Goal: Task Accomplishment & Management: Complete application form

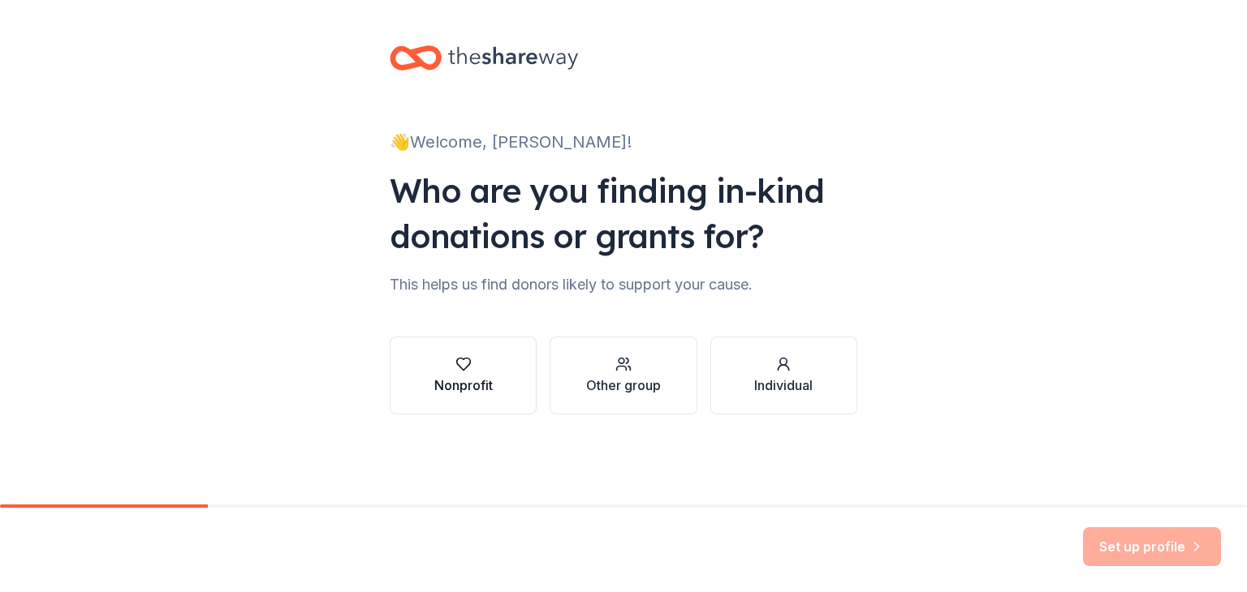
click at [461, 374] on div "Nonprofit" at bounding box center [463, 375] width 58 height 39
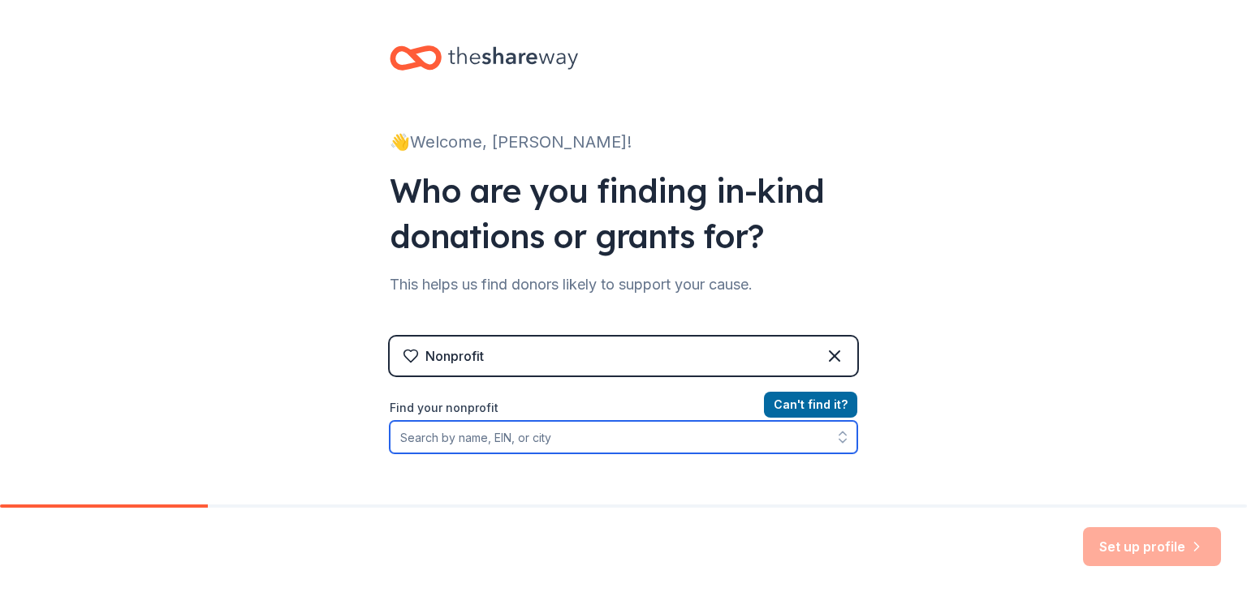
click at [526, 439] on input "Find your nonprofit" at bounding box center [623, 437] width 467 height 32
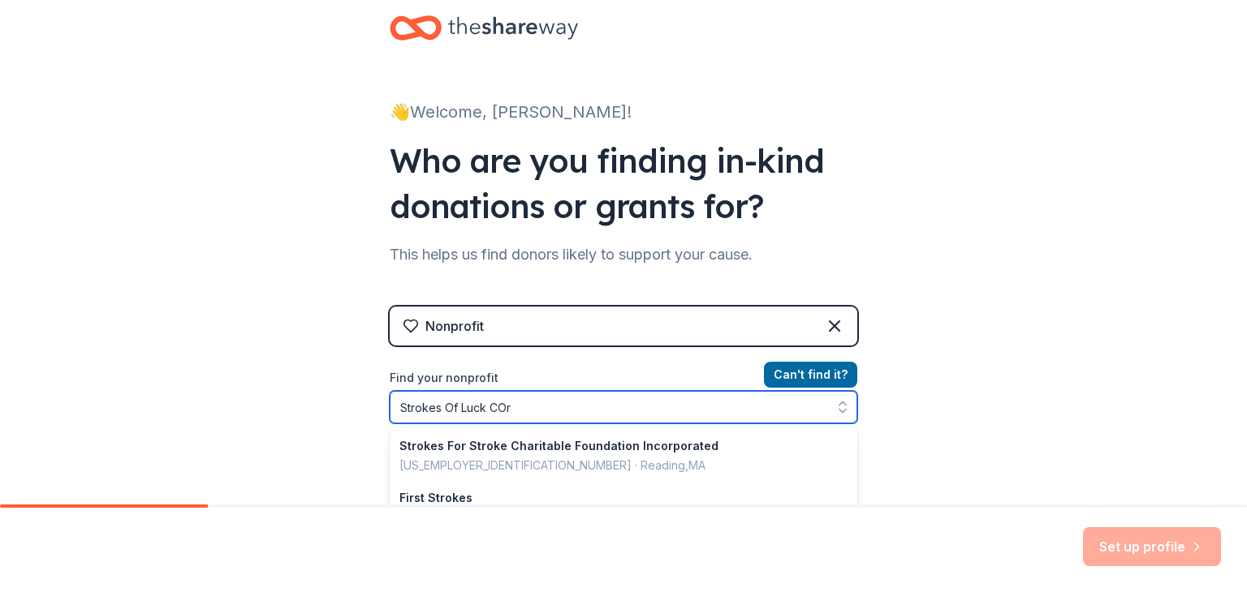
type input "Strokes Of Luck COrp"
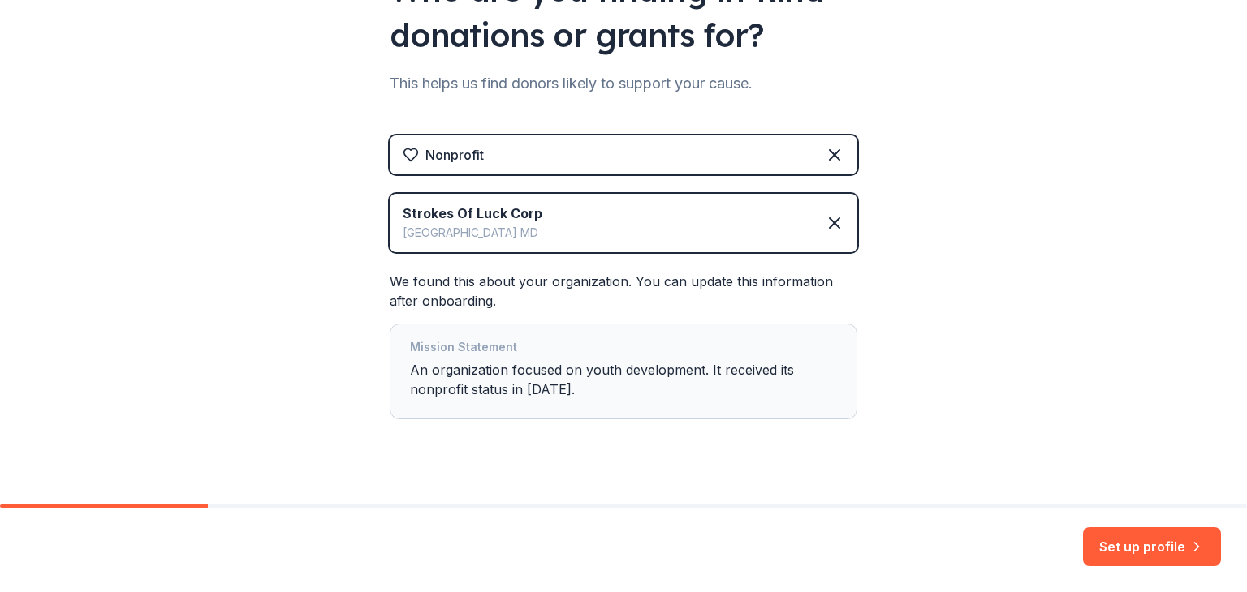
scroll to position [226, 0]
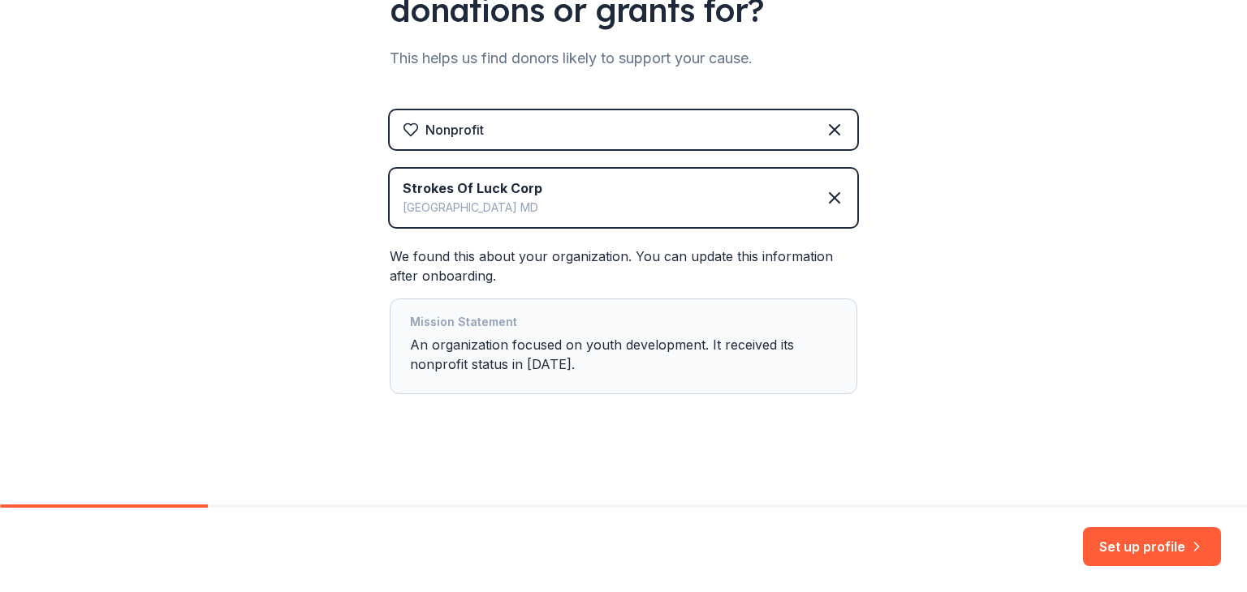
drag, startPoint x: 1122, startPoint y: 543, endPoint x: 1062, endPoint y: 465, distance: 98.9
click at [1120, 543] on button "Set up profile" at bounding box center [1152, 547] width 138 height 39
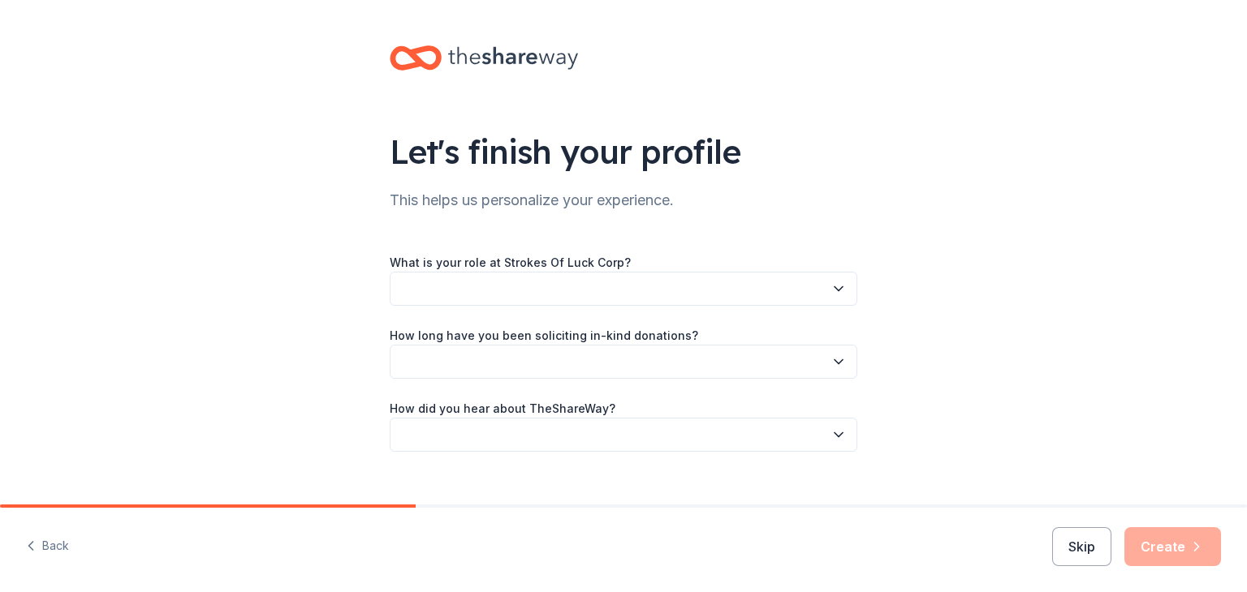
click at [770, 290] on button "button" at bounding box center [623, 289] width 467 height 34
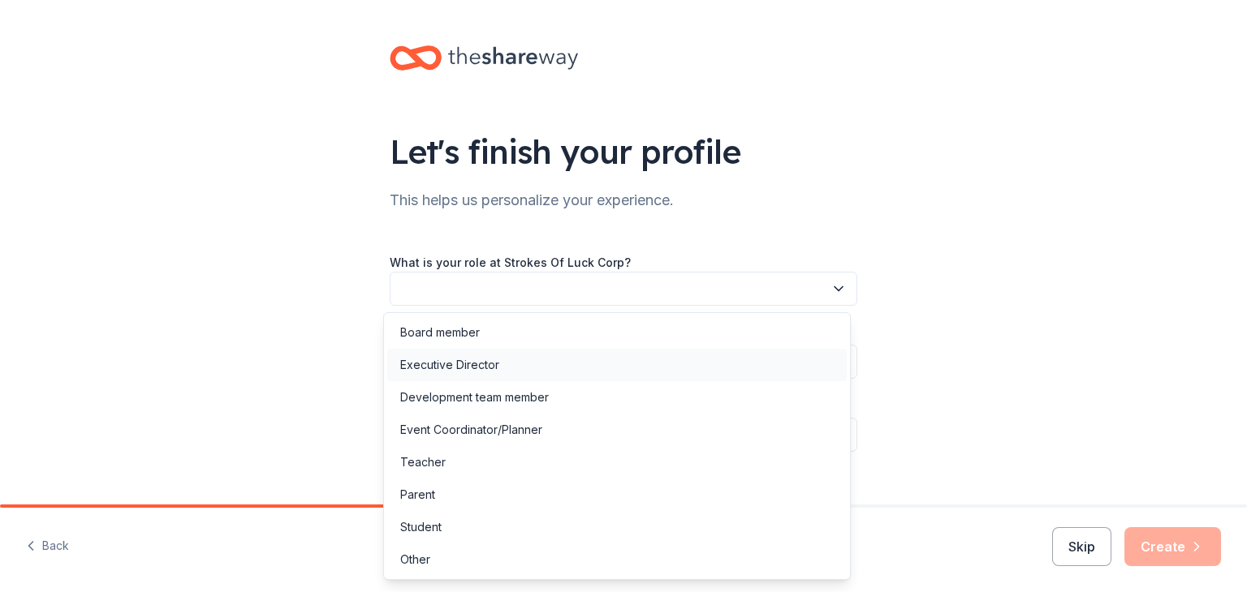
click at [479, 368] on div "Executive Director" at bounding box center [449, 364] width 99 height 19
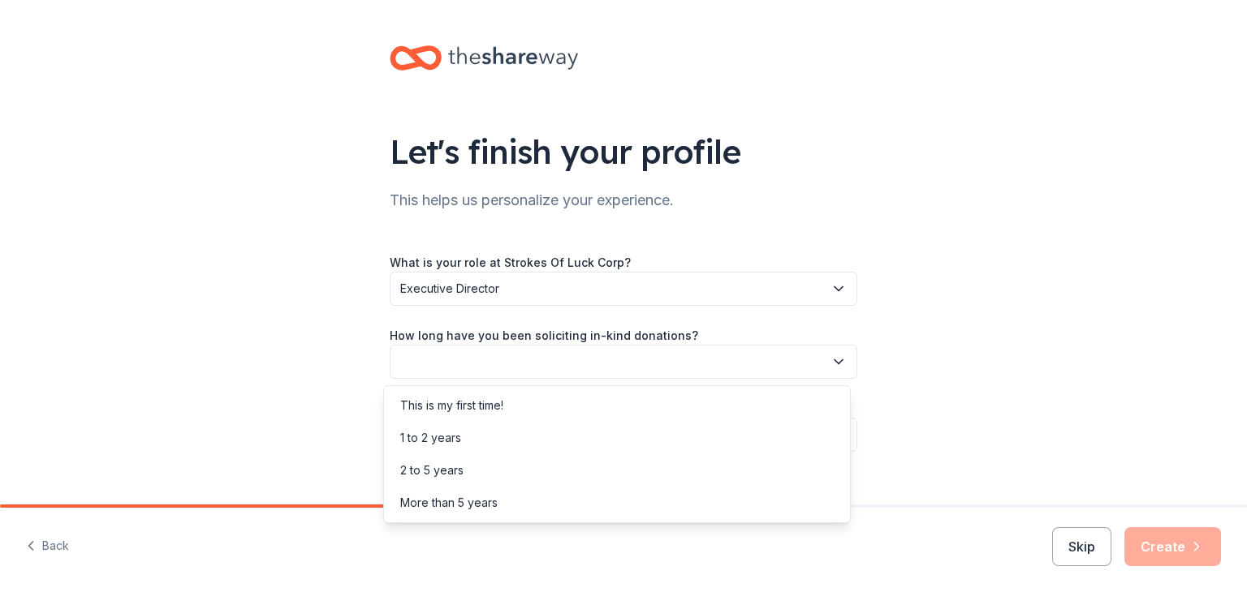
click at [523, 368] on button "button" at bounding box center [623, 362] width 467 height 34
click at [495, 404] on div "This is my first time!" at bounding box center [451, 405] width 103 height 19
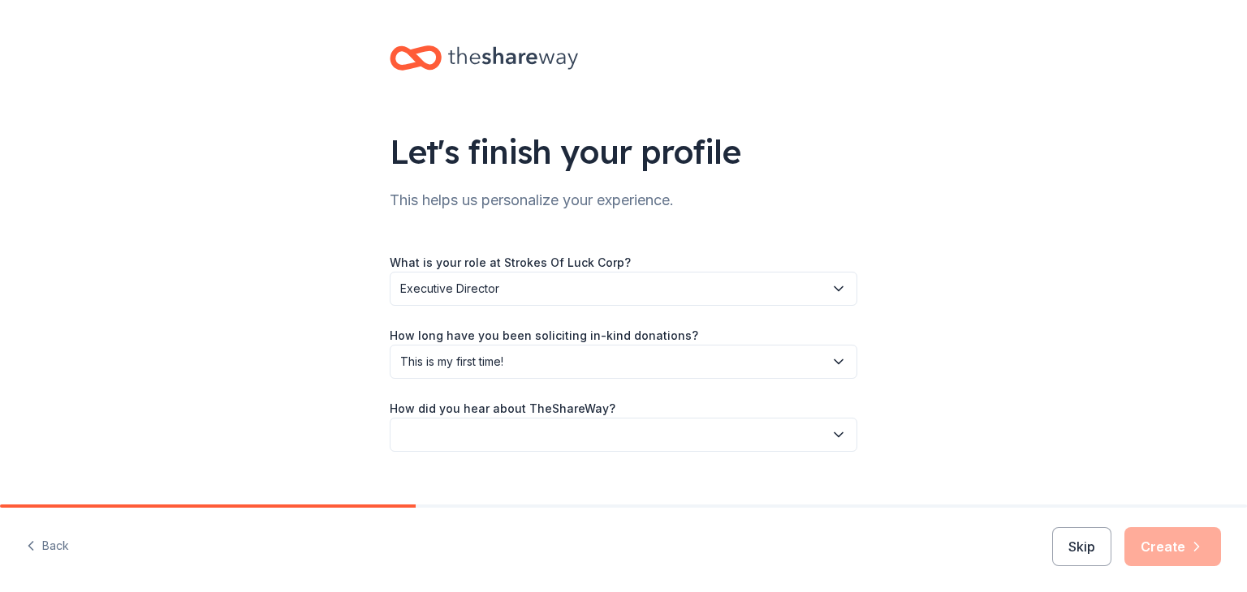
click at [511, 436] on button "button" at bounding box center [623, 435] width 467 height 34
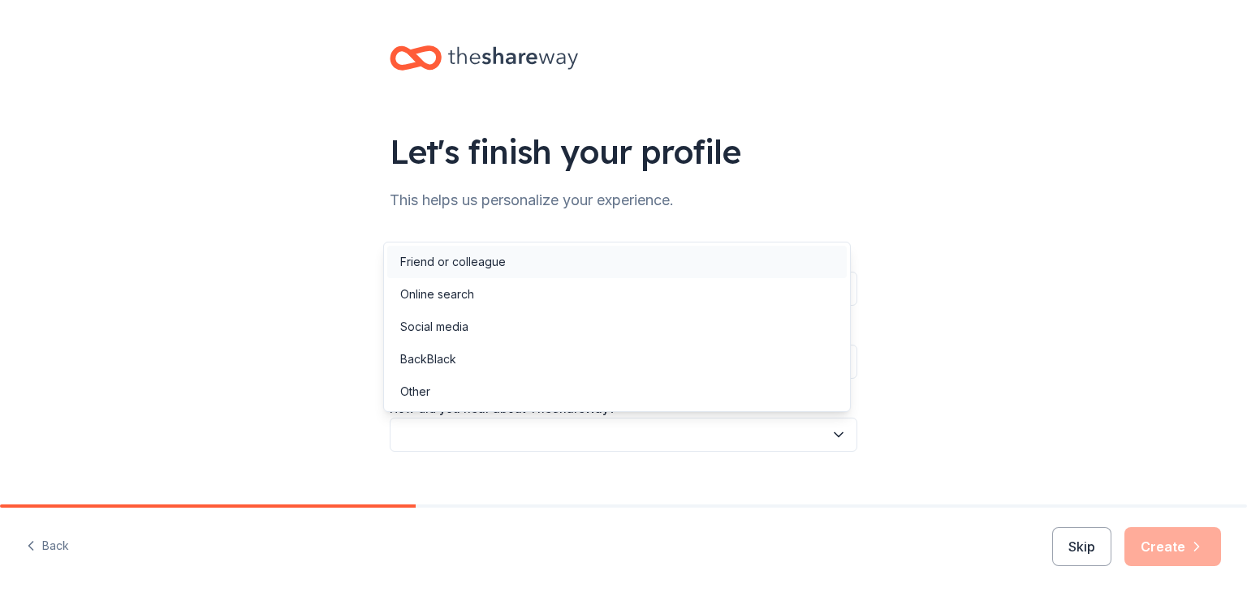
click at [476, 257] on div "Friend or colleague" at bounding box center [453, 261] width 106 height 19
click at [564, 437] on span "Friend or colleague" at bounding box center [612, 434] width 424 height 19
click at [467, 299] on div "Online search" at bounding box center [437, 294] width 74 height 19
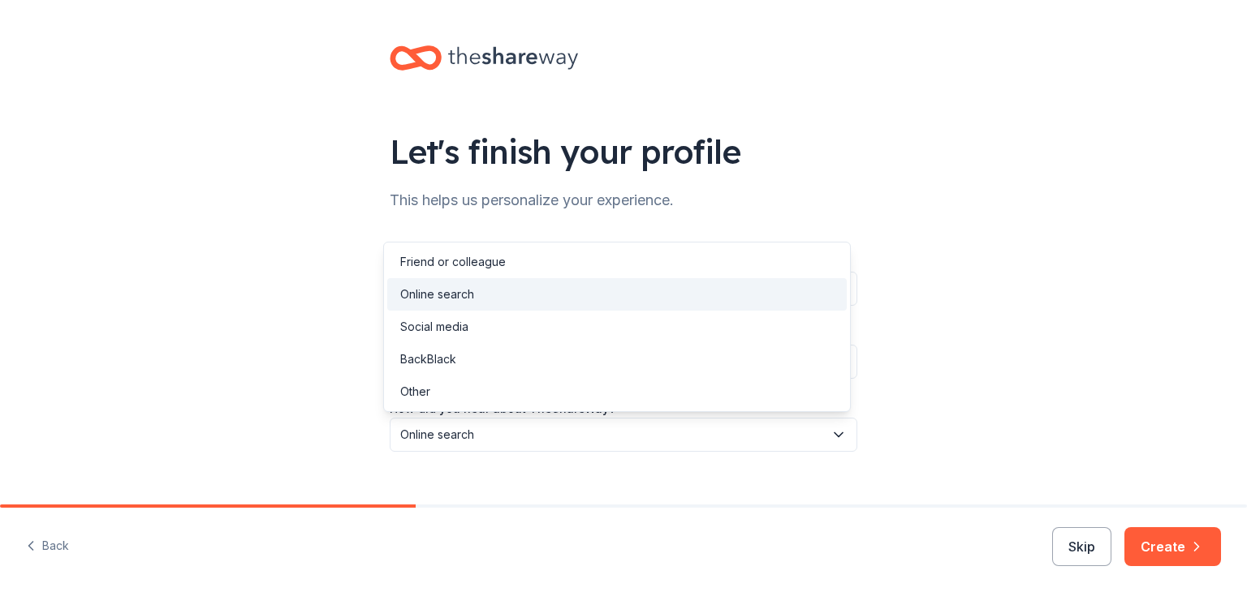
click at [538, 450] on button "Online search" at bounding box center [623, 435] width 467 height 34
click at [722, 471] on div "Let's finish your profile This helps us personalize your experience. What is yo…" at bounding box center [623, 265] width 519 height 530
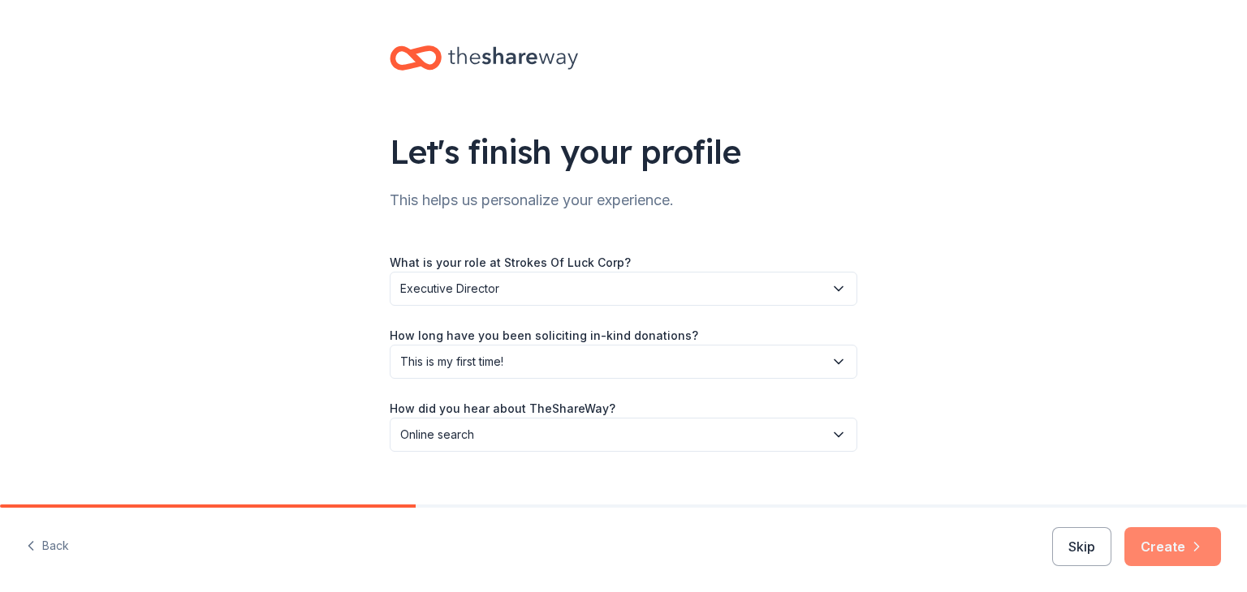
click at [1156, 546] on button "Create" at bounding box center [1172, 547] width 97 height 39
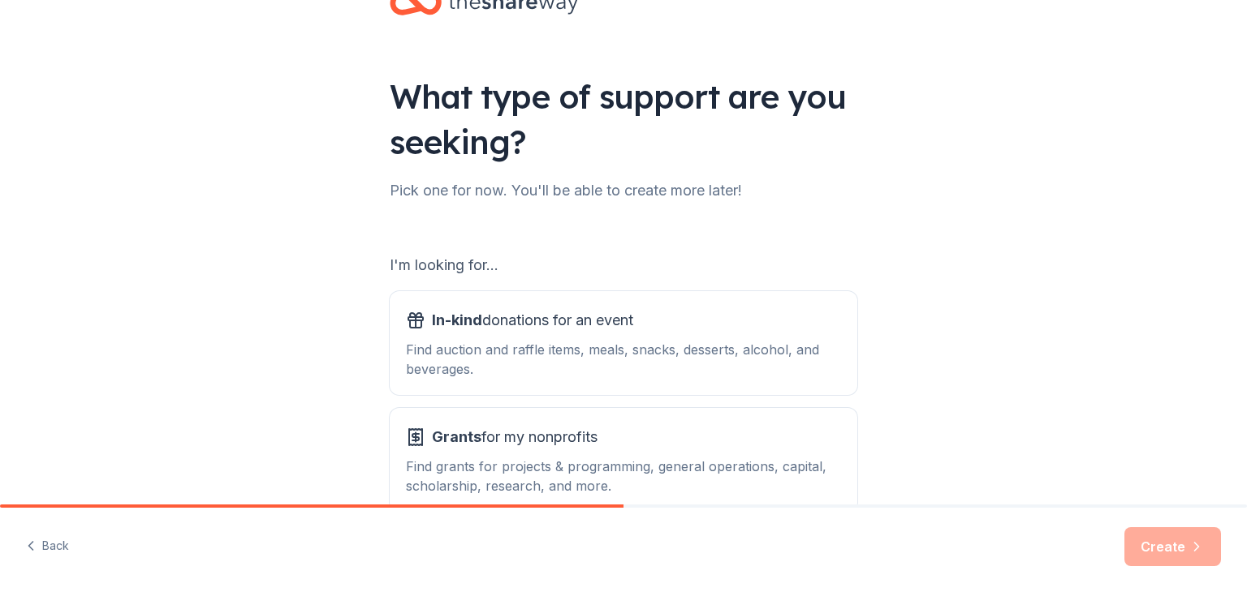
scroll to position [150, 0]
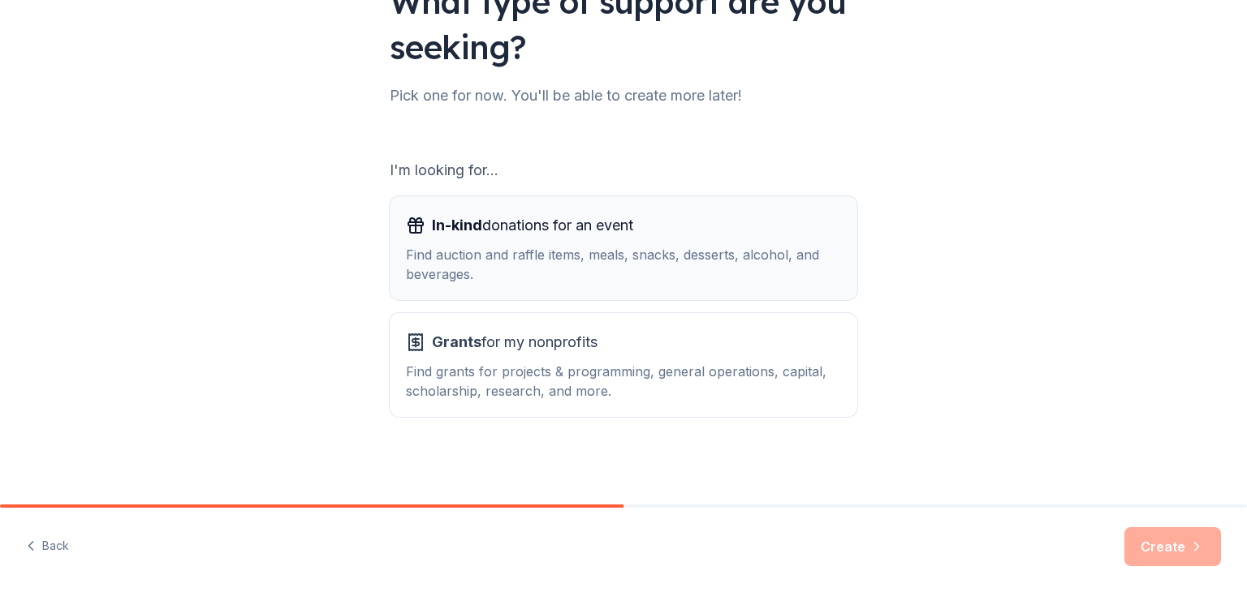
click at [575, 258] on div "Find auction and raffle items, meals, snacks, desserts, alcohol, and beverages." at bounding box center [623, 264] width 435 height 39
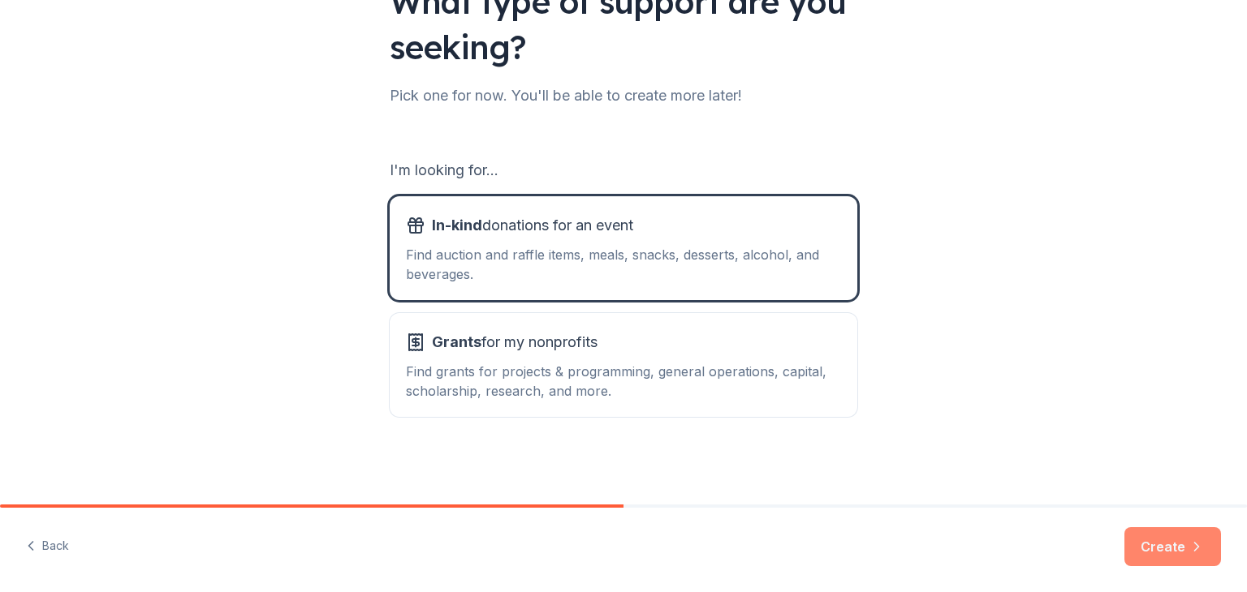
click at [1170, 546] on button "Create" at bounding box center [1172, 547] width 97 height 39
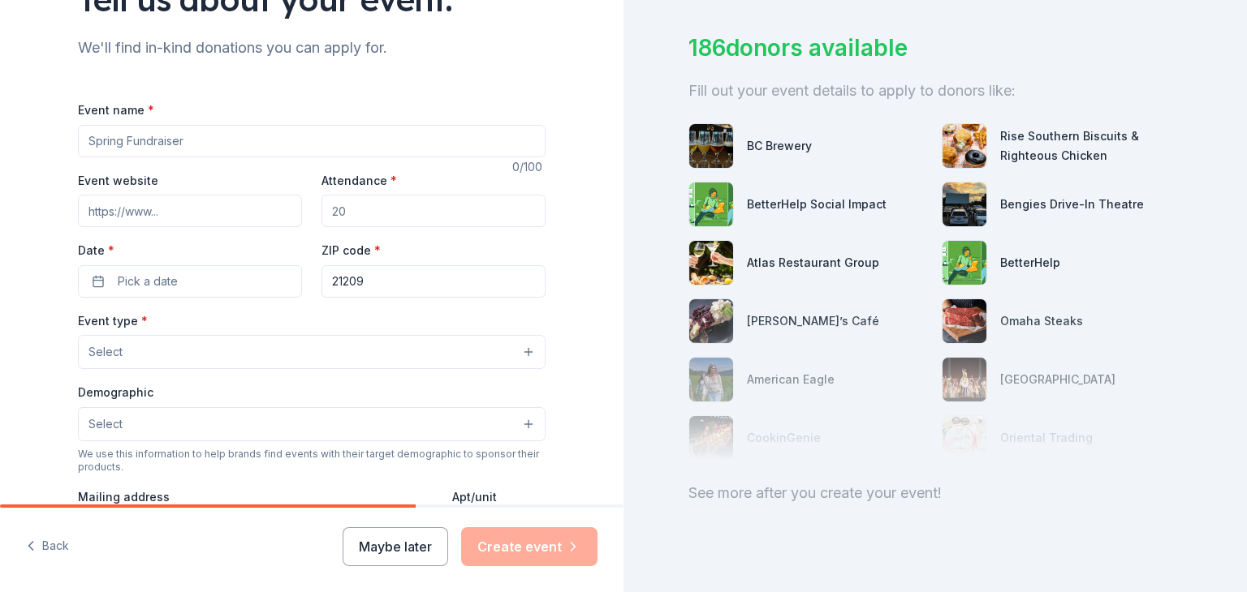
scroll to position [139, 0]
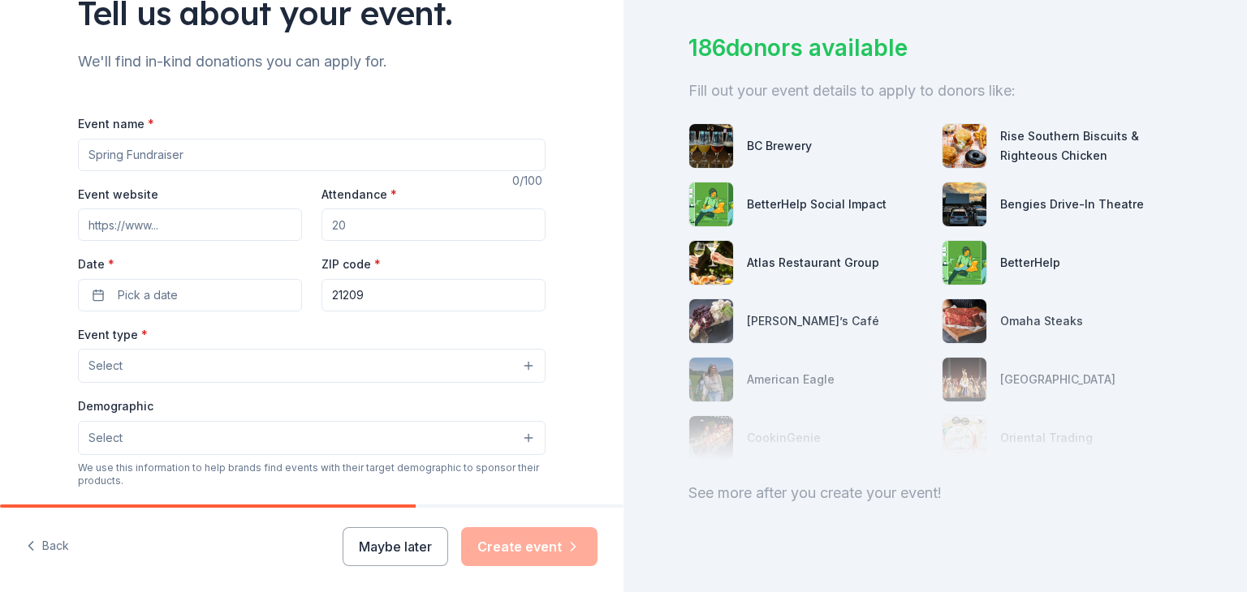
click at [184, 153] on input "Event name *" at bounding box center [311, 155] width 467 height 32
click at [328, 152] on input "Pediatric Stroke Awareness and Education FUndraiser" at bounding box center [311, 155] width 467 height 32
type input "[MEDICAL_DATA] Awareness and Education Fundraiser"
click at [131, 230] on input "Event website" at bounding box center [190, 225] width 224 height 32
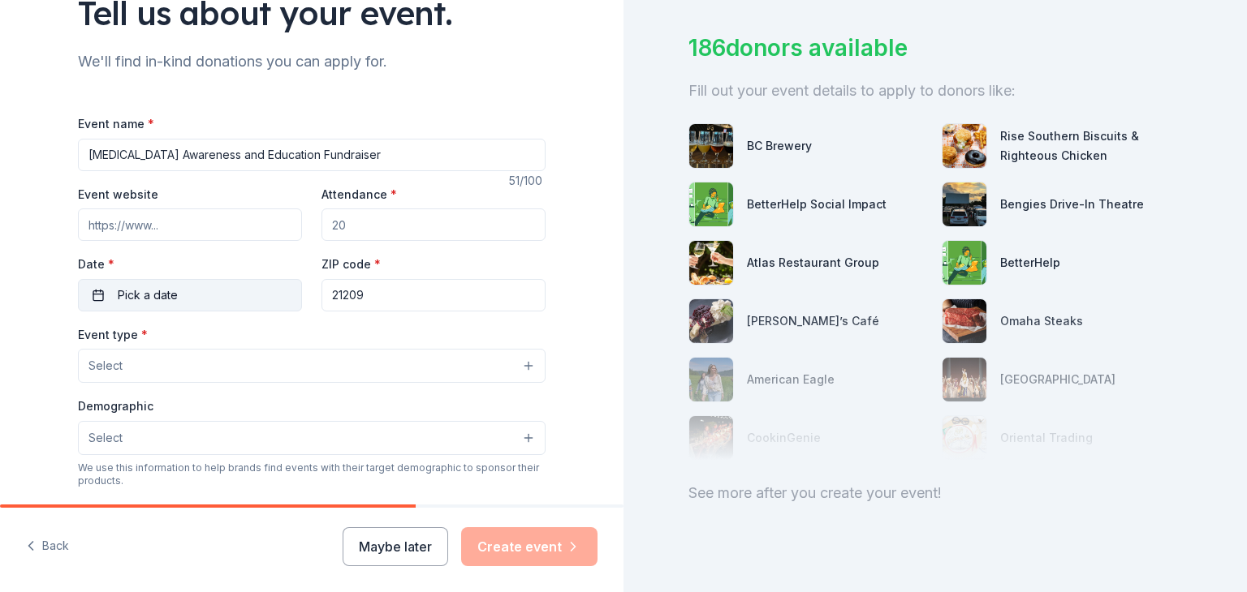
type input "www.strokesofluck.org"
click at [390, 229] on input "Attendance *" at bounding box center [433, 225] width 224 height 32
type input "100"
click at [155, 299] on span "Pick a date" at bounding box center [148, 295] width 60 height 19
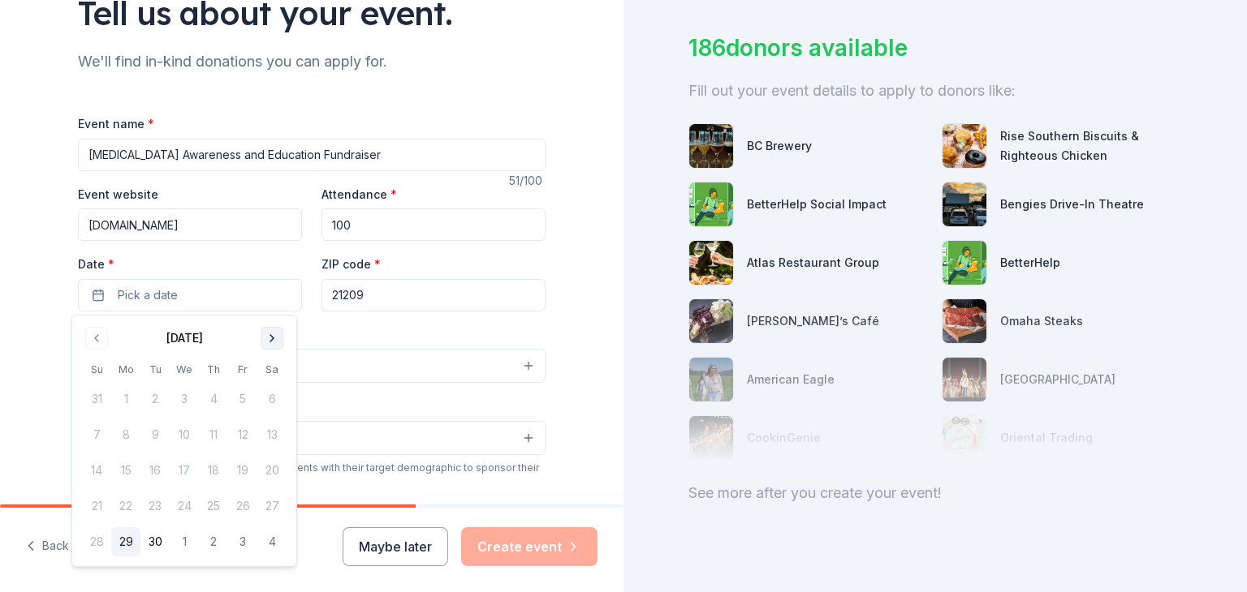
click at [273, 333] on button "Go to next month" at bounding box center [272, 338] width 23 height 23
click at [273, 343] on button "Go to next month" at bounding box center [272, 338] width 23 height 23
click at [276, 465] on button "20" at bounding box center [271, 470] width 29 height 29
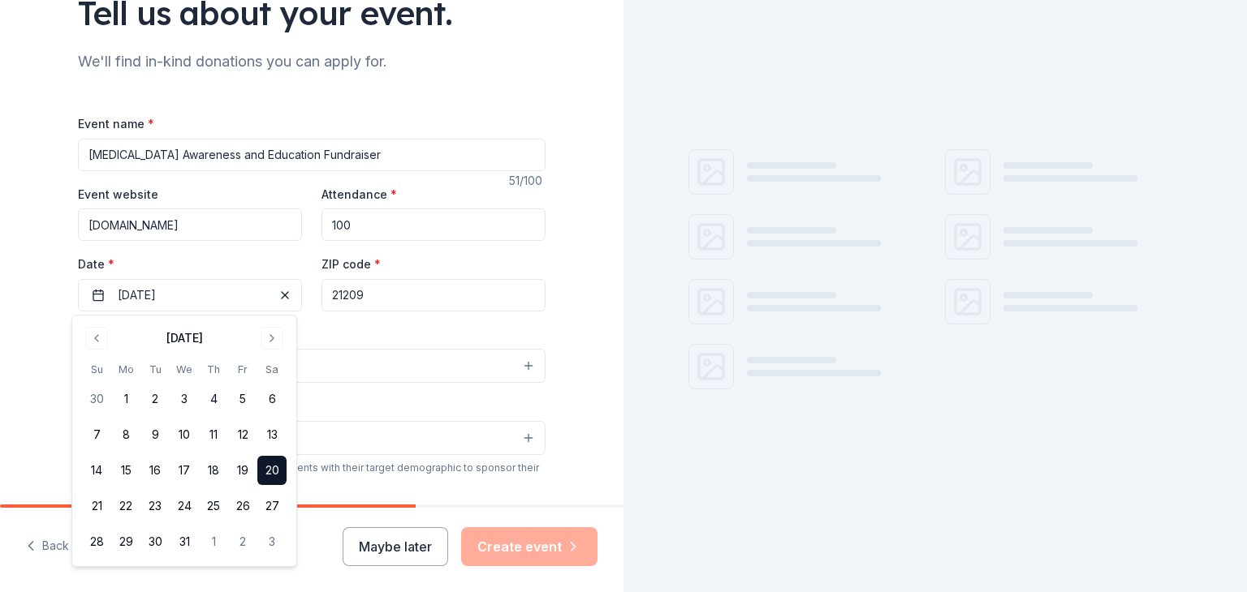
scroll to position [0, 0]
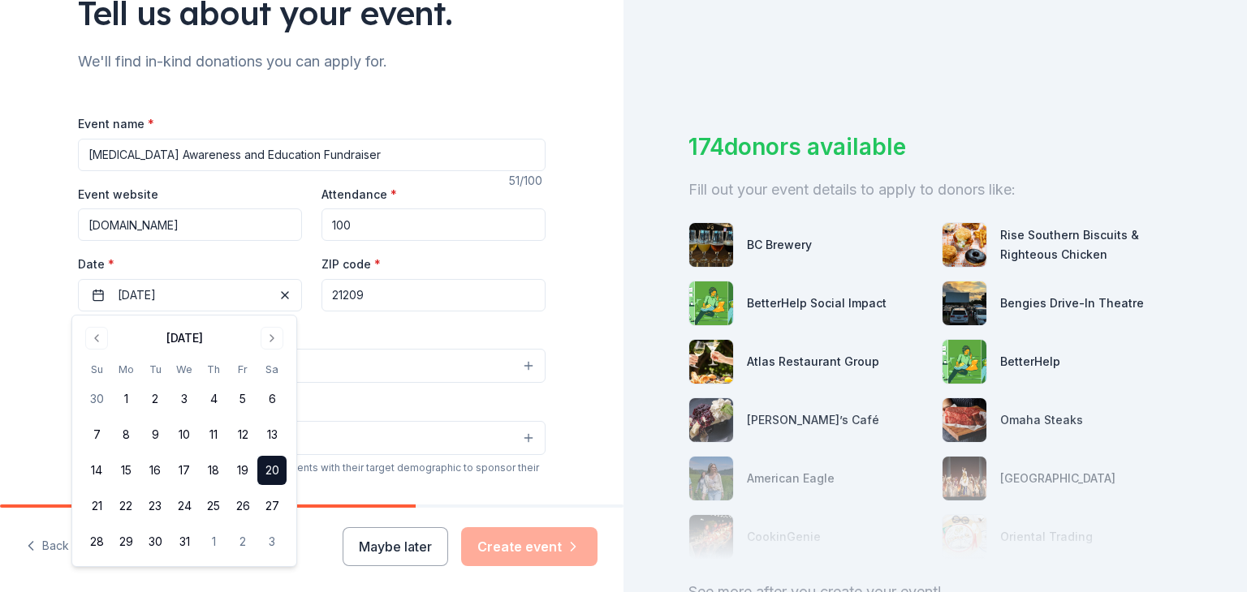
click at [394, 334] on div "Event type * Select" at bounding box center [311, 354] width 467 height 59
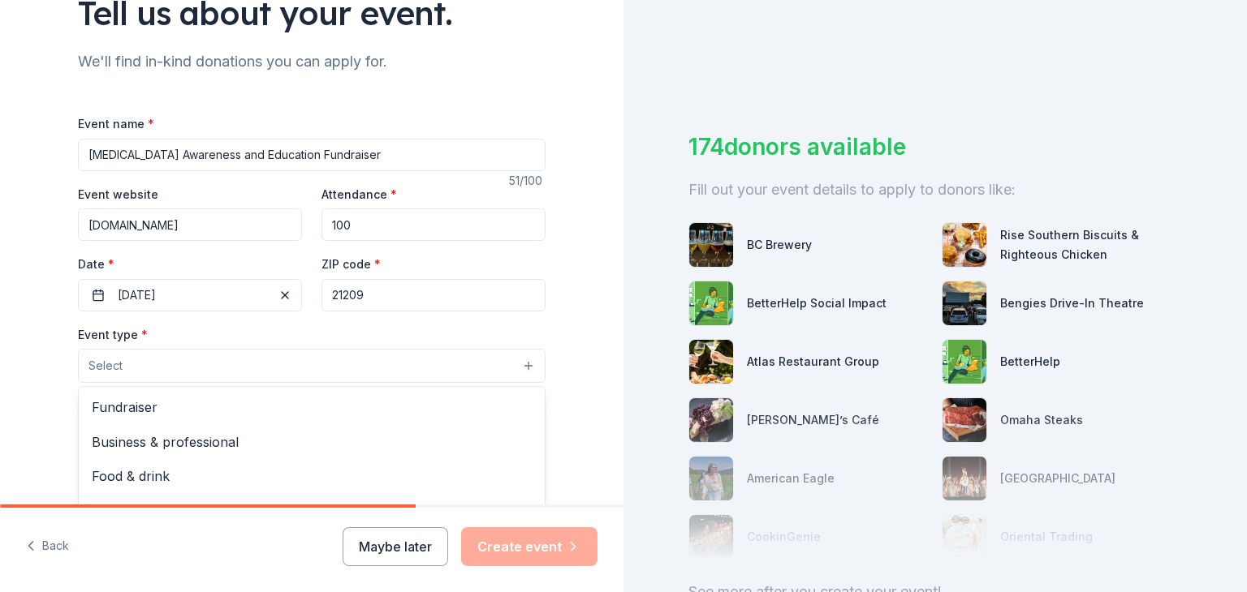
click at [389, 364] on button "Select" at bounding box center [311, 366] width 467 height 34
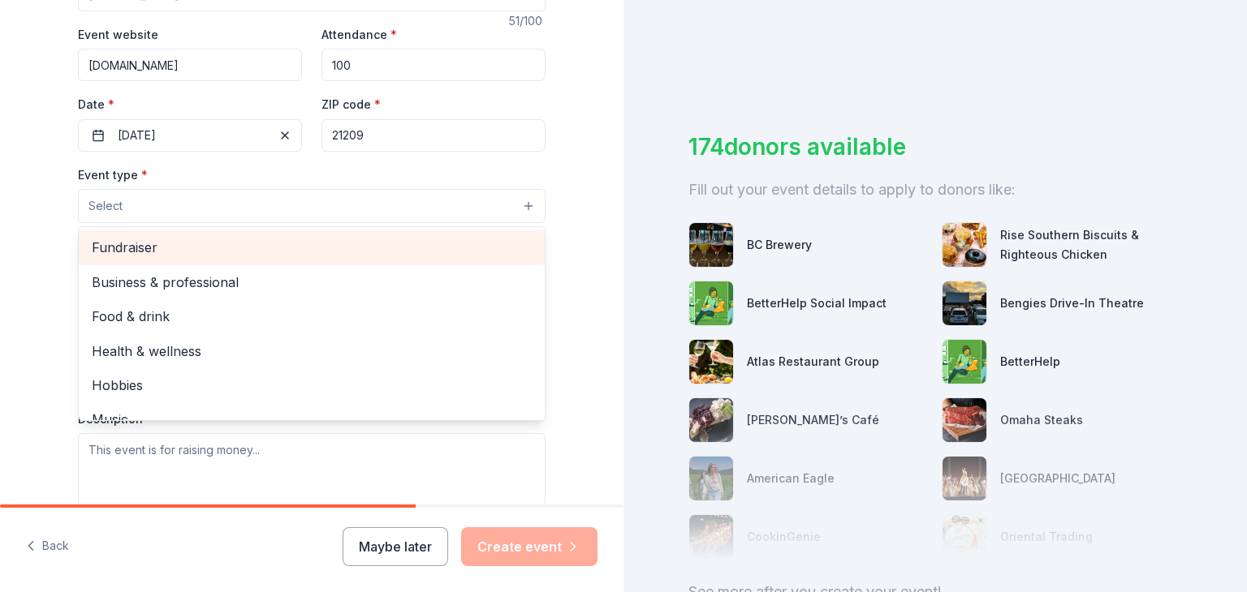
click at [97, 239] on span "Fundraiser" at bounding box center [312, 247] width 440 height 21
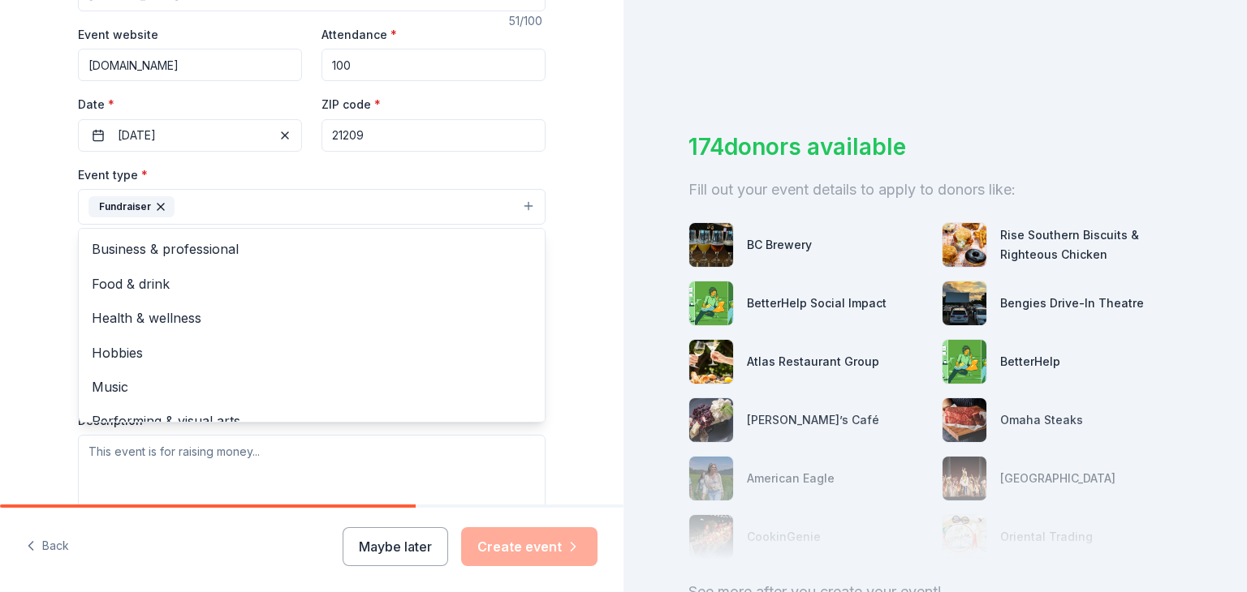
click at [0, 174] on div "Tell us about your event. We'll find in-kind donations you can apply for. Event…" at bounding box center [311, 242] width 623 height 1082
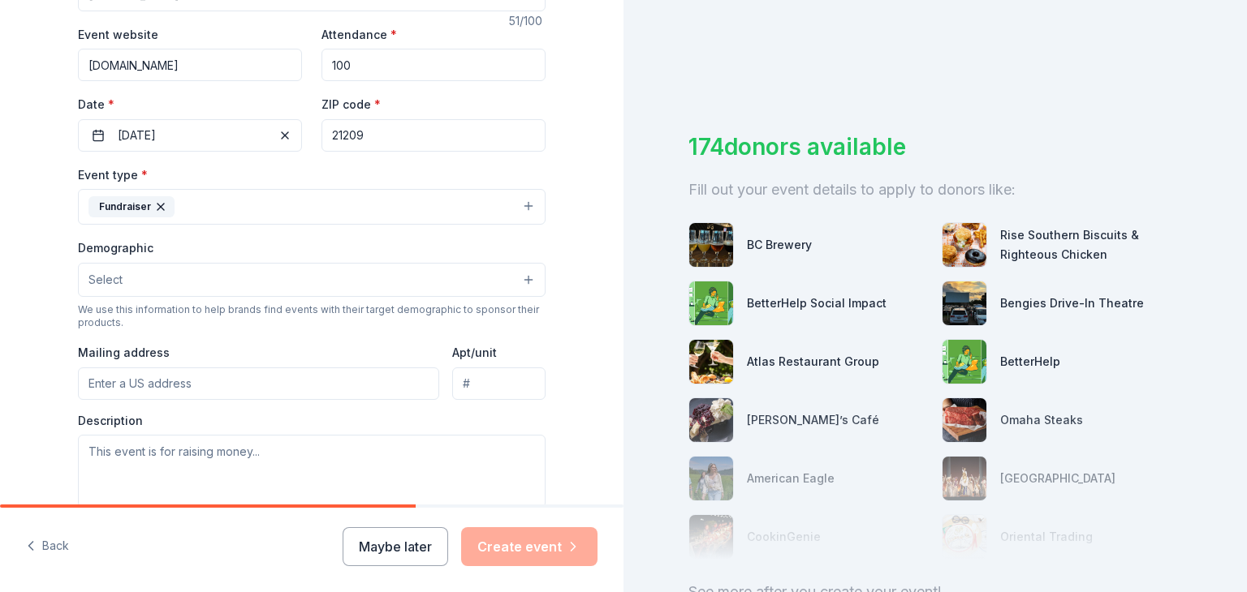
click at [156, 287] on button "Select" at bounding box center [311, 280] width 467 height 34
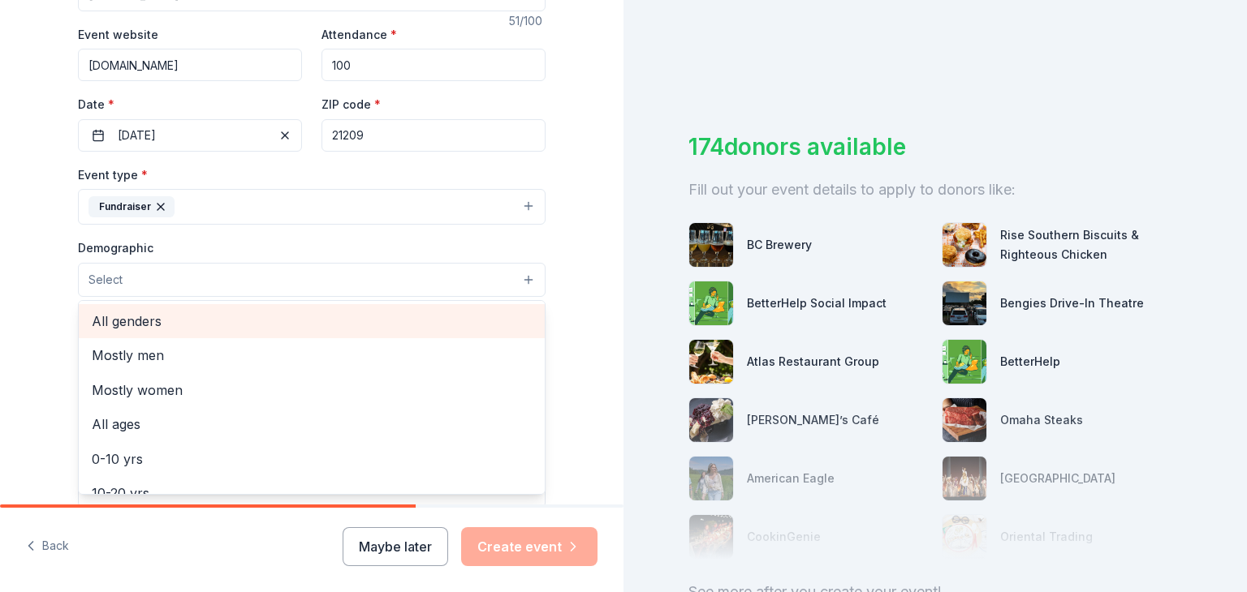
click at [146, 323] on span "All genders" at bounding box center [312, 321] width 440 height 21
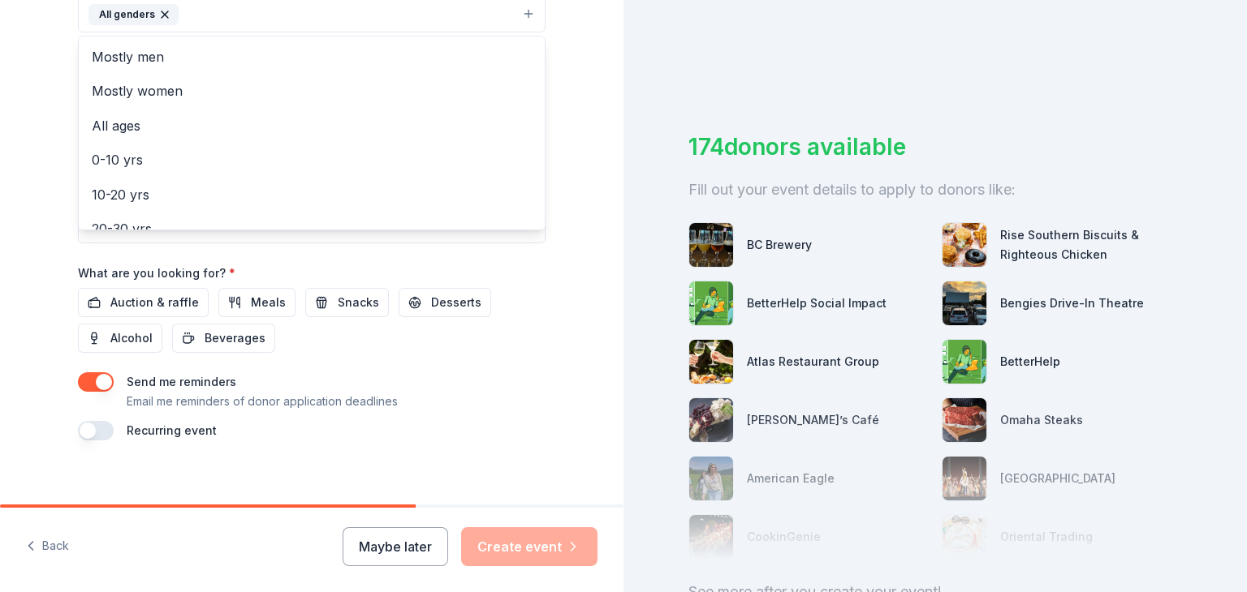
scroll to position [569, 0]
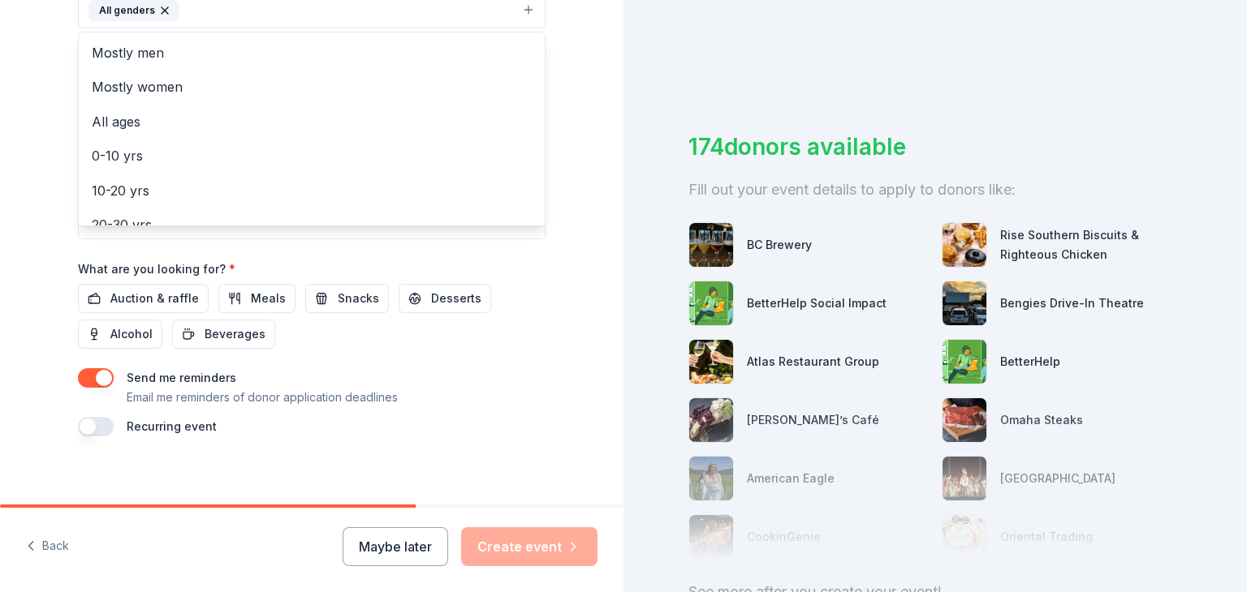
click at [152, 295] on div "Event name * Pediatric Stroke Awareness and Education Fundraiser 51 /100 Event …" at bounding box center [311, 59] width 467 height 753
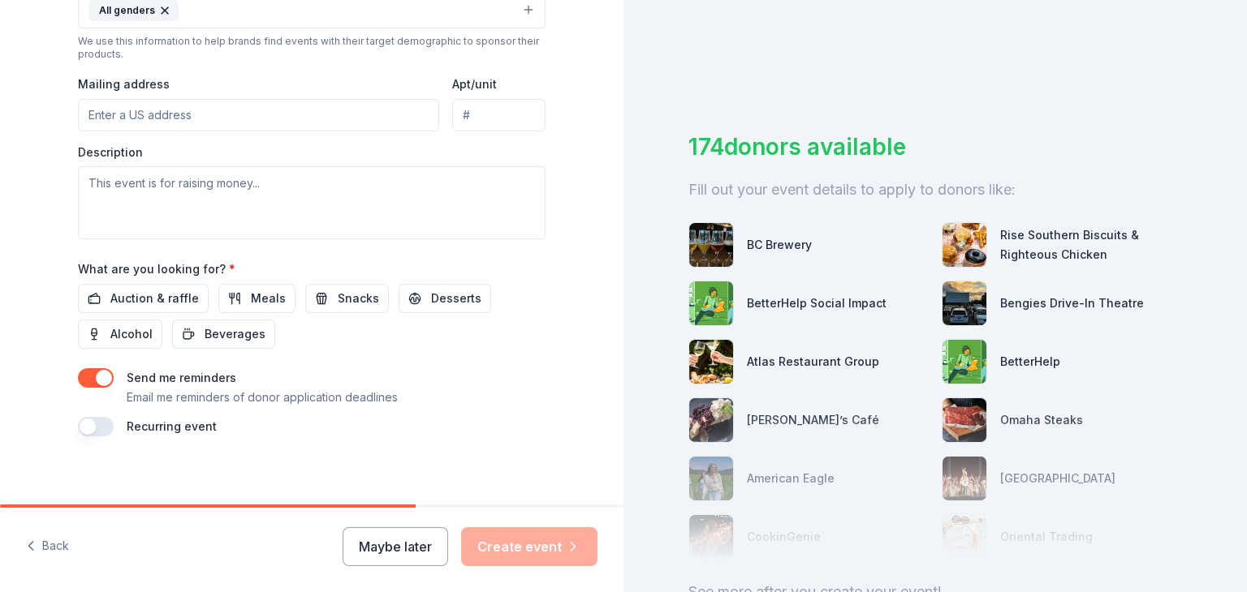
scroll to position [562, 0]
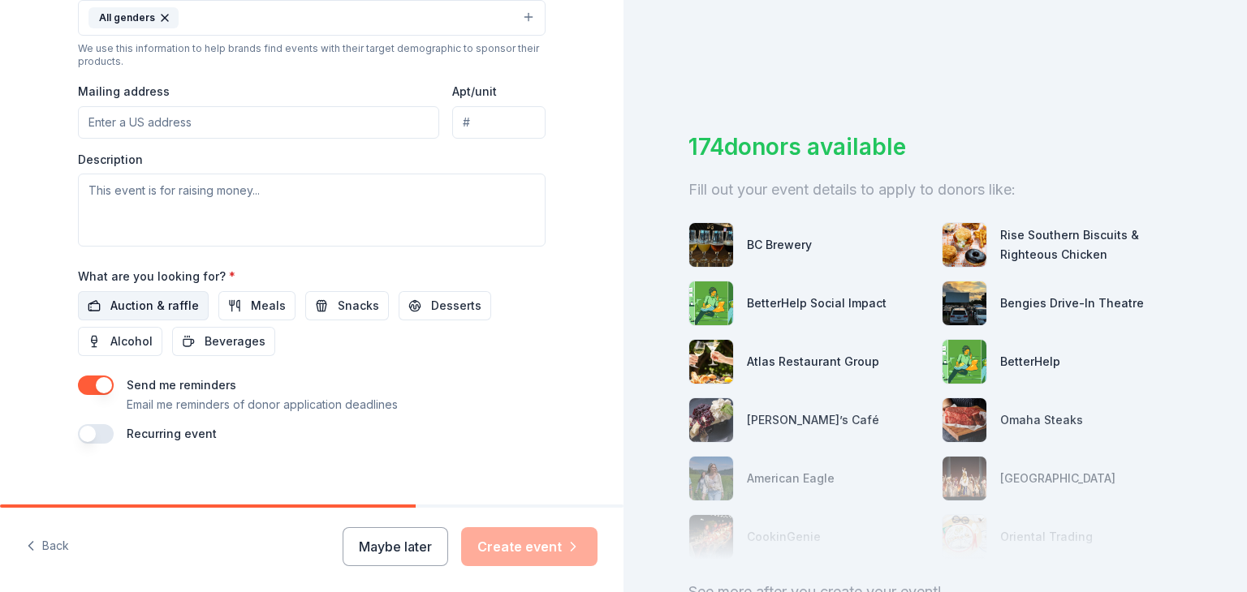
click at [136, 304] on span "Auction & raffle" at bounding box center [154, 305] width 88 height 19
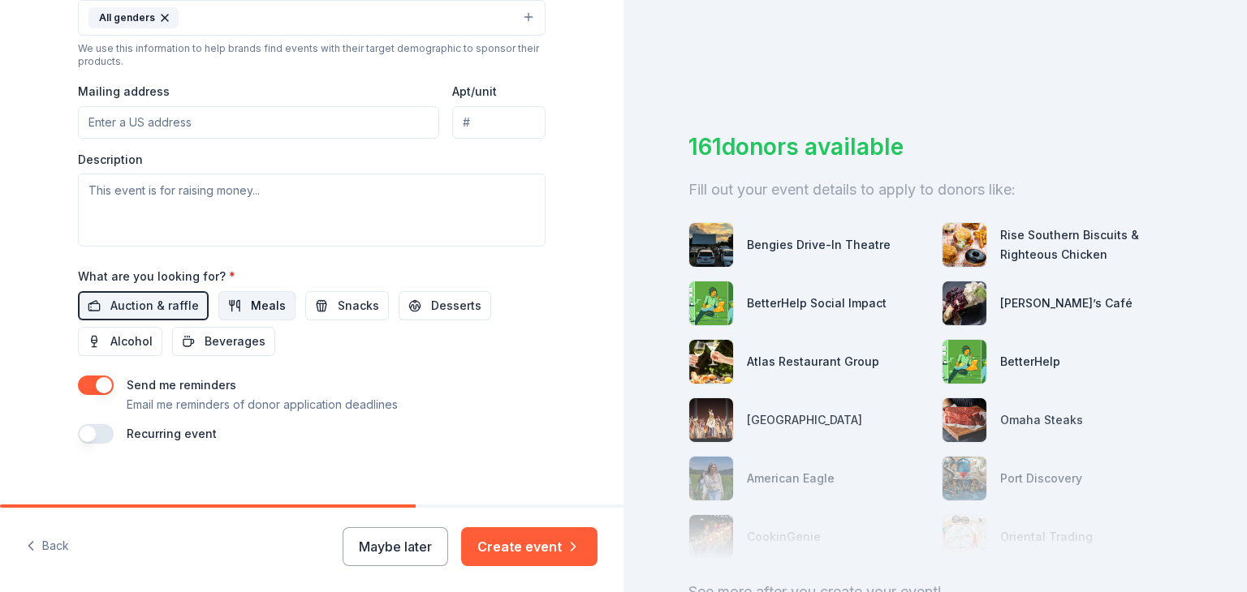
click at [260, 311] on span "Meals" at bounding box center [268, 305] width 35 height 19
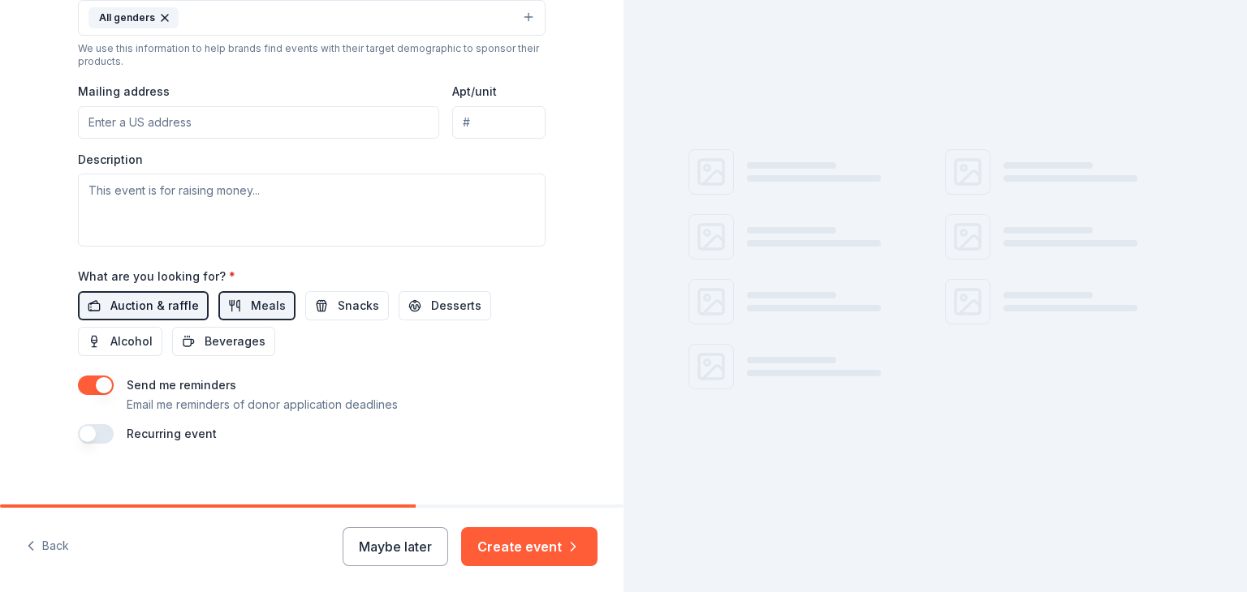
click at [144, 313] on span "Auction & raffle" at bounding box center [154, 305] width 88 height 19
click at [149, 307] on span "Auction & raffle" at bounding box center [154, 305] width 88 height 19
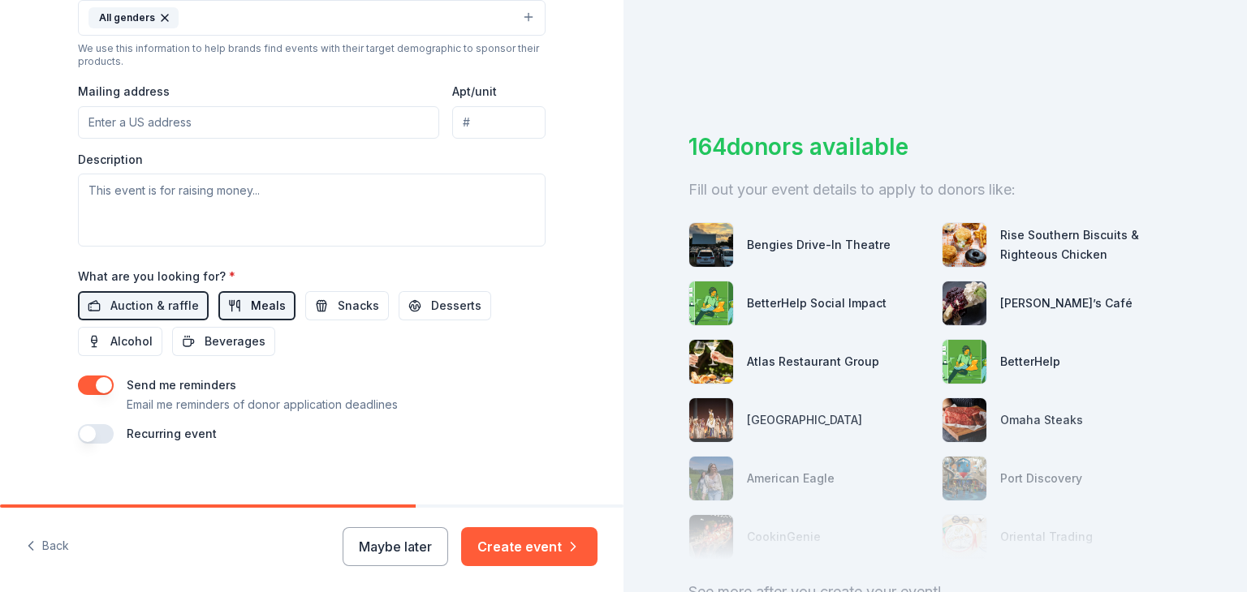
click at [251, 304] on span "Meals" at bounding box center [268, 305] width 35 height 19
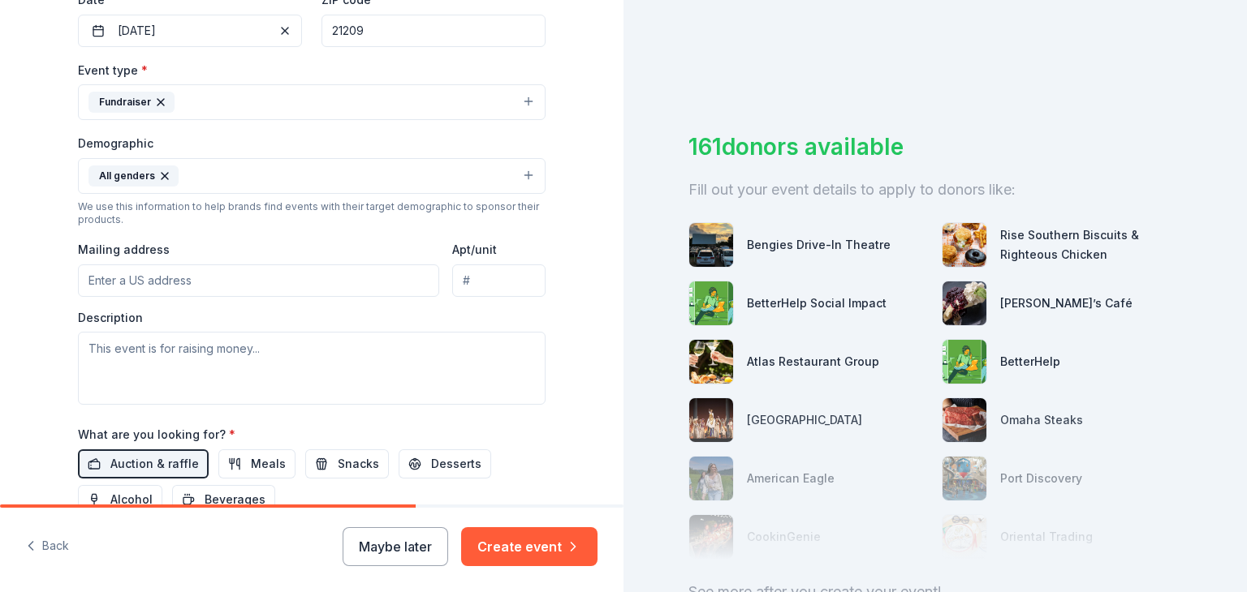
scroll to position [403, 0]
click at [154, 289] on input "Mailing address" at bounding box center [258, 281] width 361 height 32
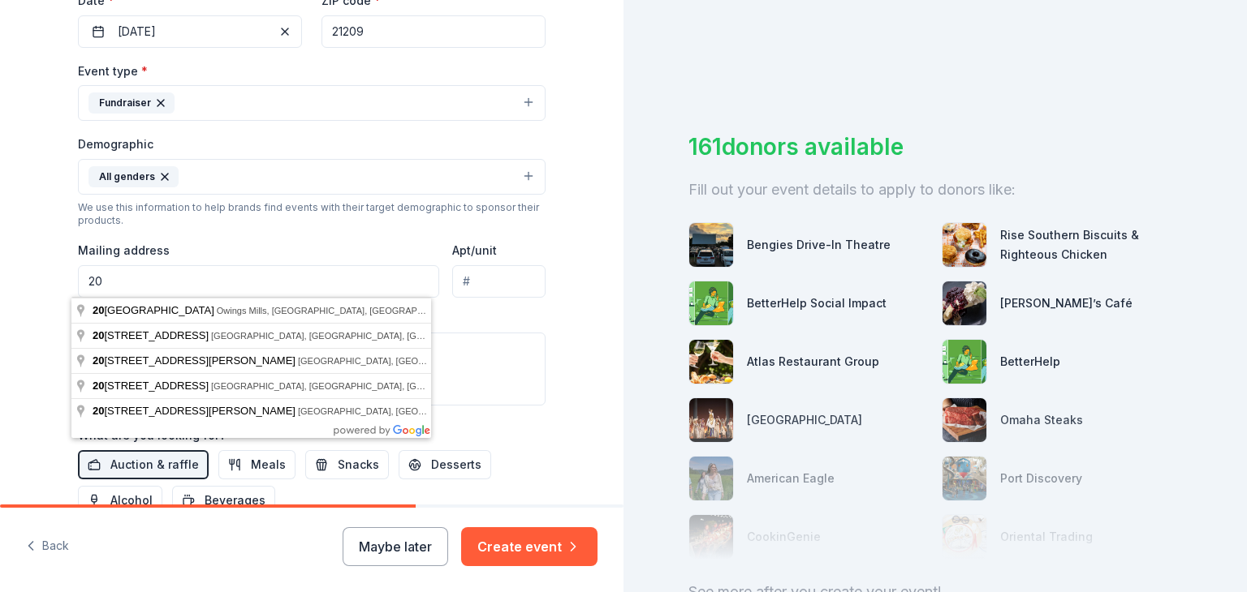
type input "2"
type input "4500 Coffee Tree Court, Pikesville, MD, 21208"
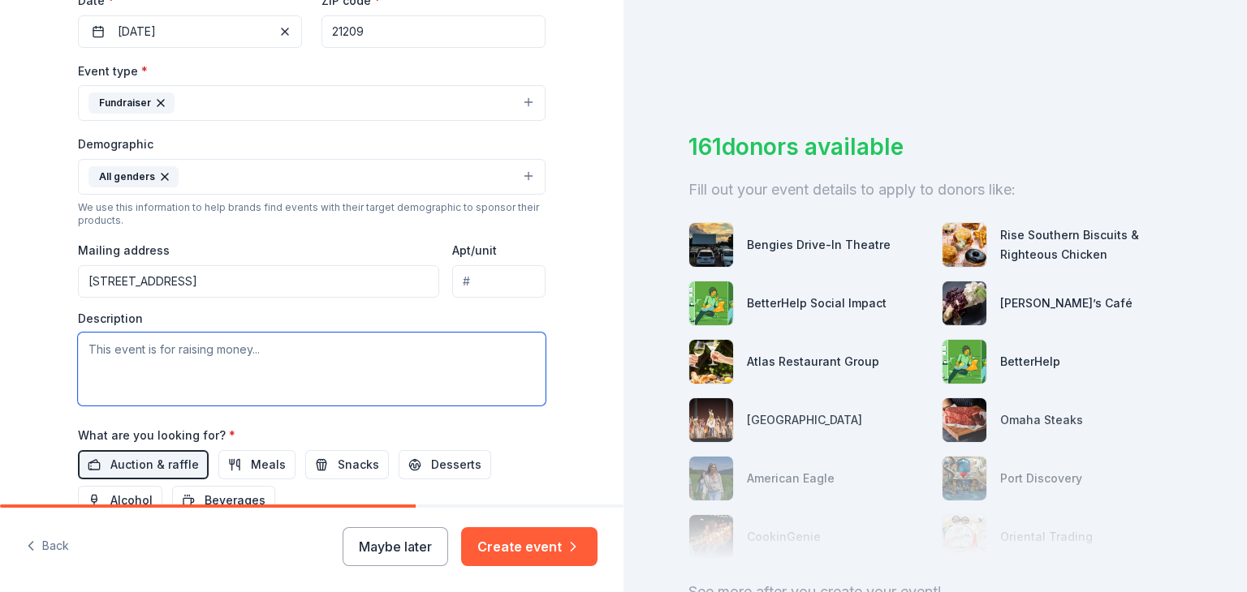
click at [178, 368] on textarea at bounding box center [311, 369] width 467 height 73
paste textarea "Together, we can light the way for children and families navigating the often u…"
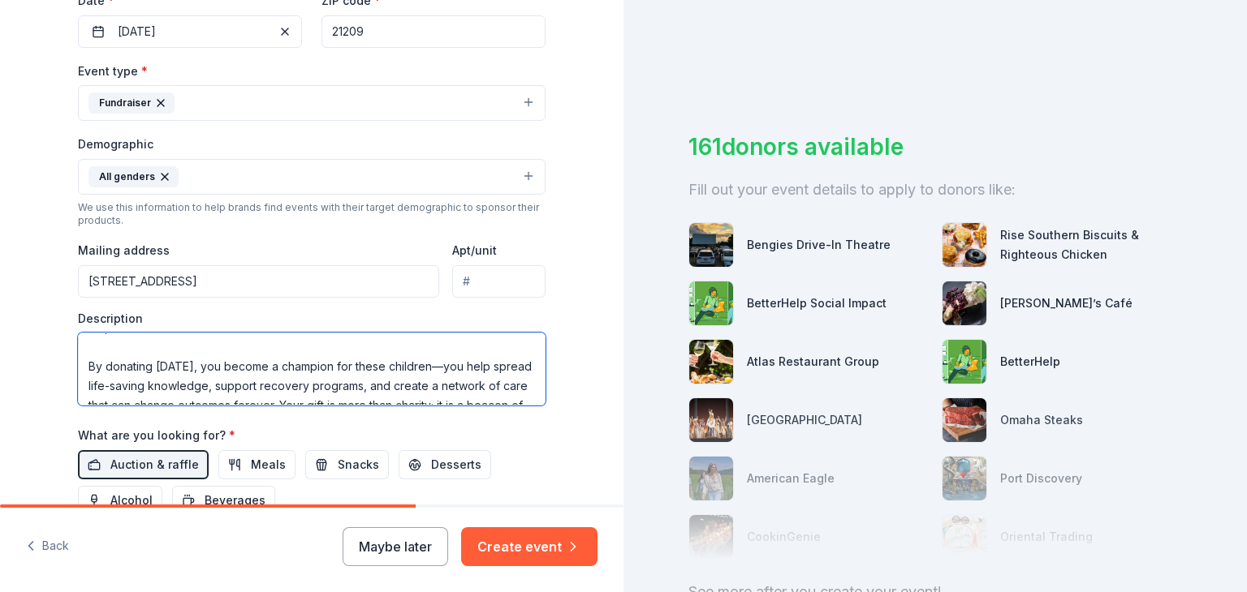
scroll to position [130, 0]
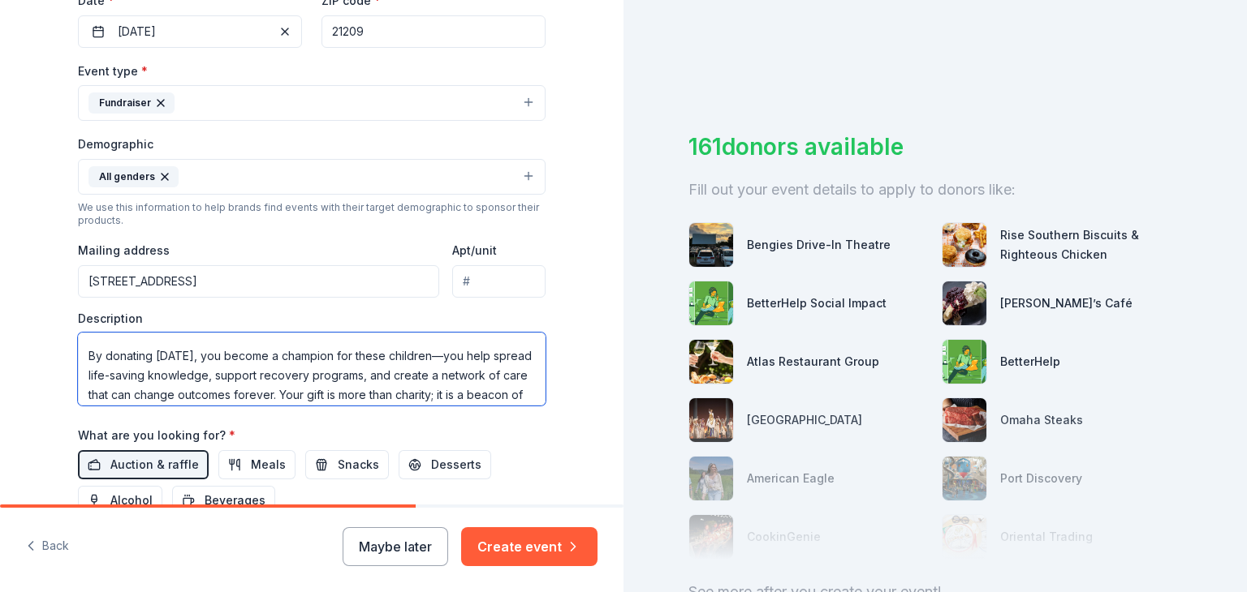
click at [178, 356] on textarea "Together, we can light the way for children and families navigating the often u…" at bounding box center [311, 369] width 467 height 73
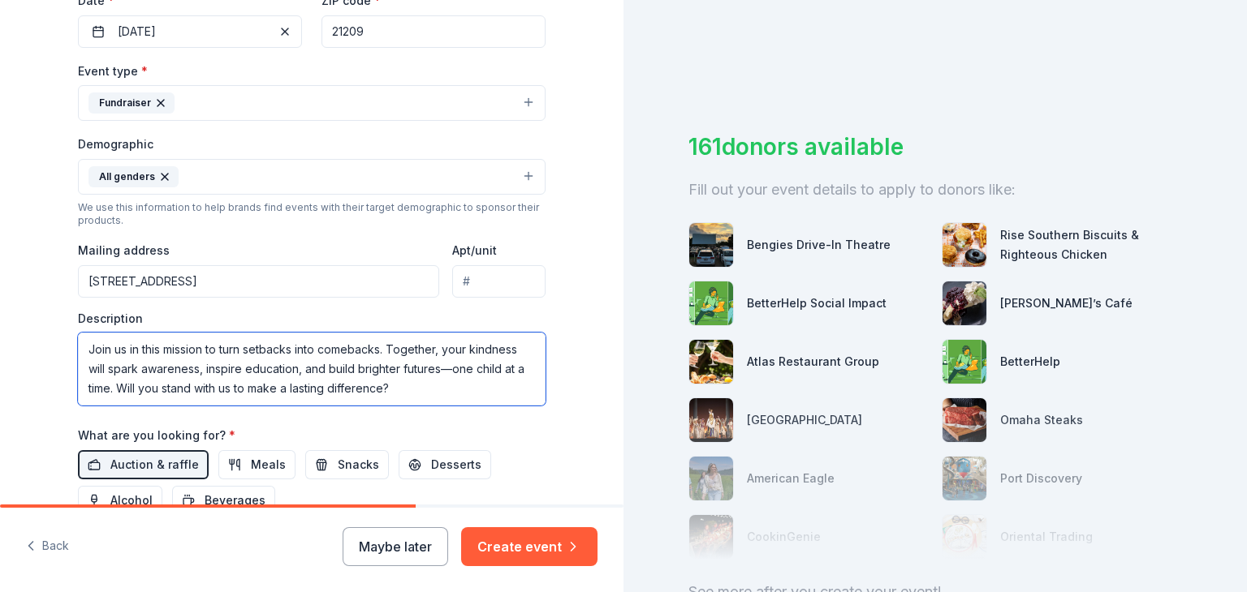
scroll to position [0, 0]
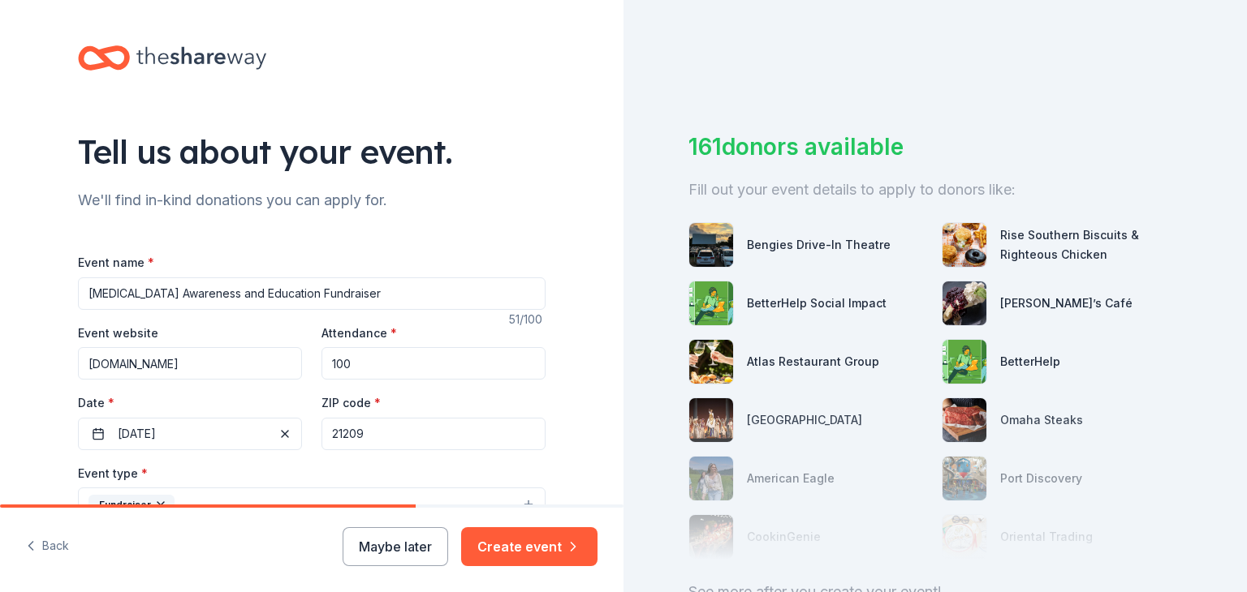
type textarea "Together, we can light the way for children and families navigating the often u…"
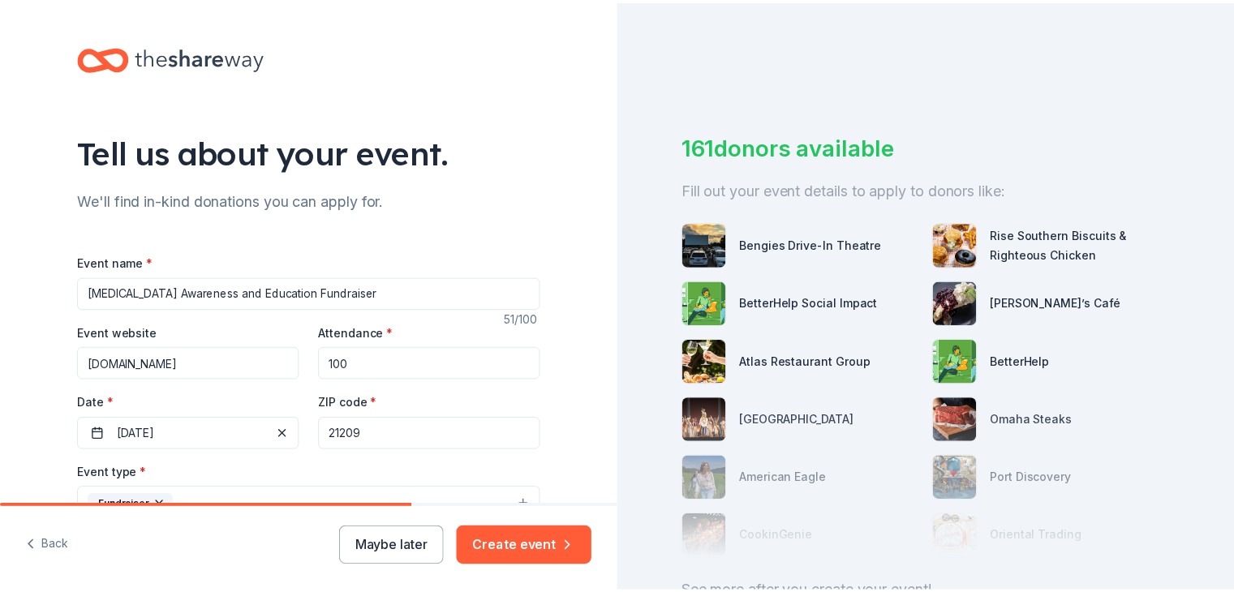
scroll to position [234, 0]
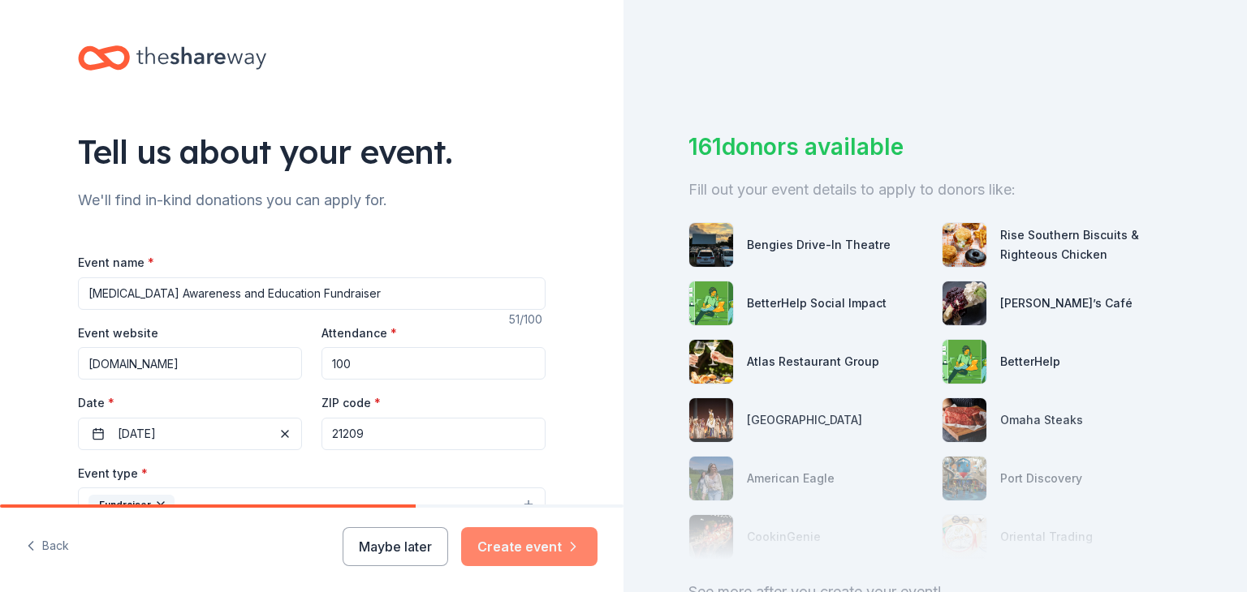
click at [506, 553] on button "Create event" at bounding box center [529, 547] width 136 height 39
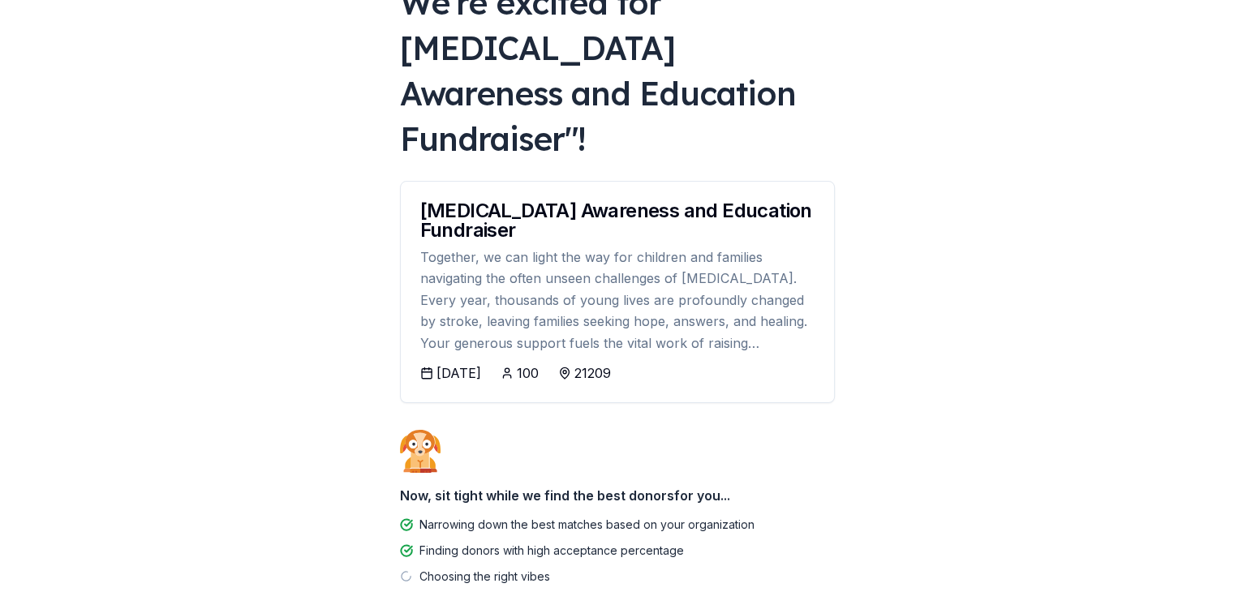
scroll to position [179, 0]
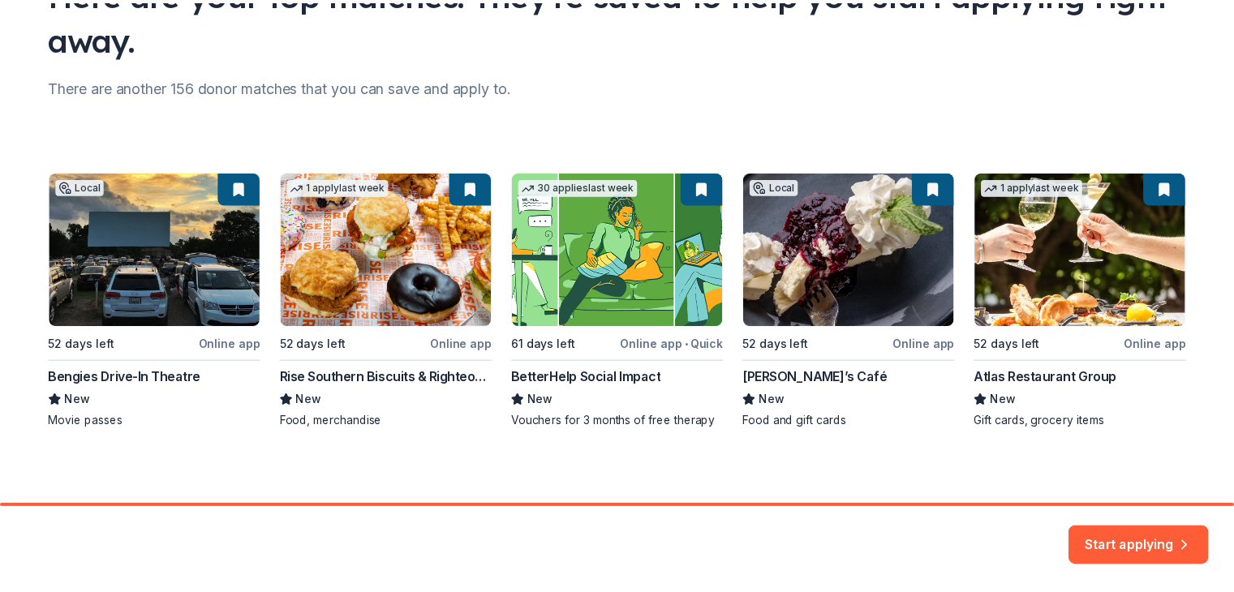
scroll to position [162, 0]
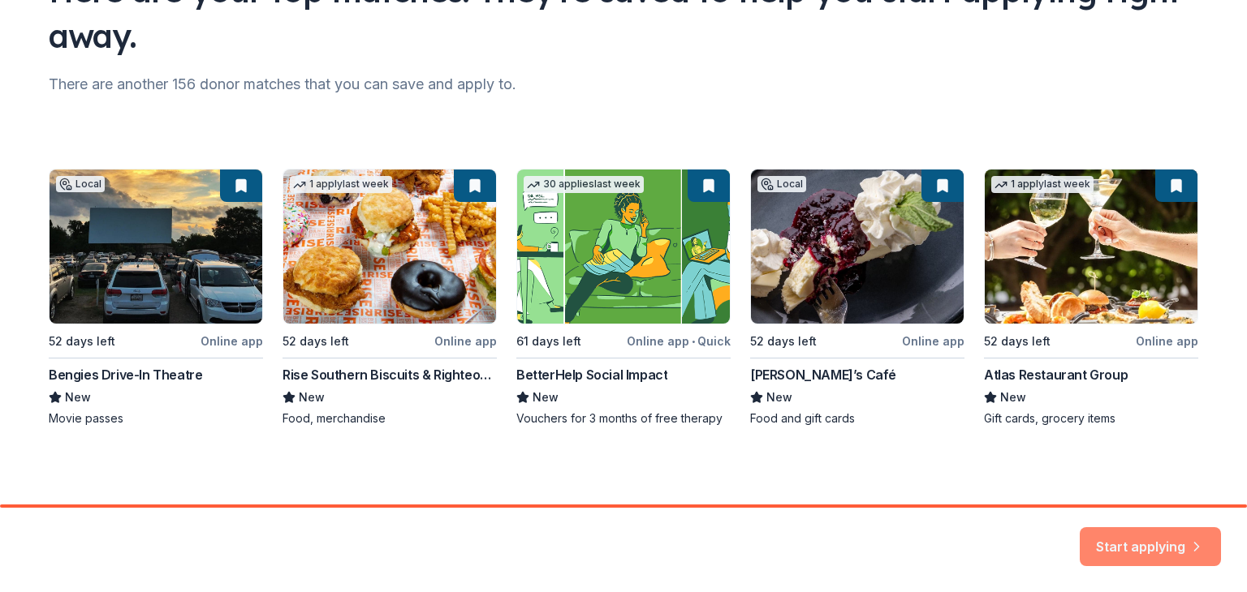
click at [1149, 546] on button "Start applying" at bounding box center [1149, 537] width 141 height 39
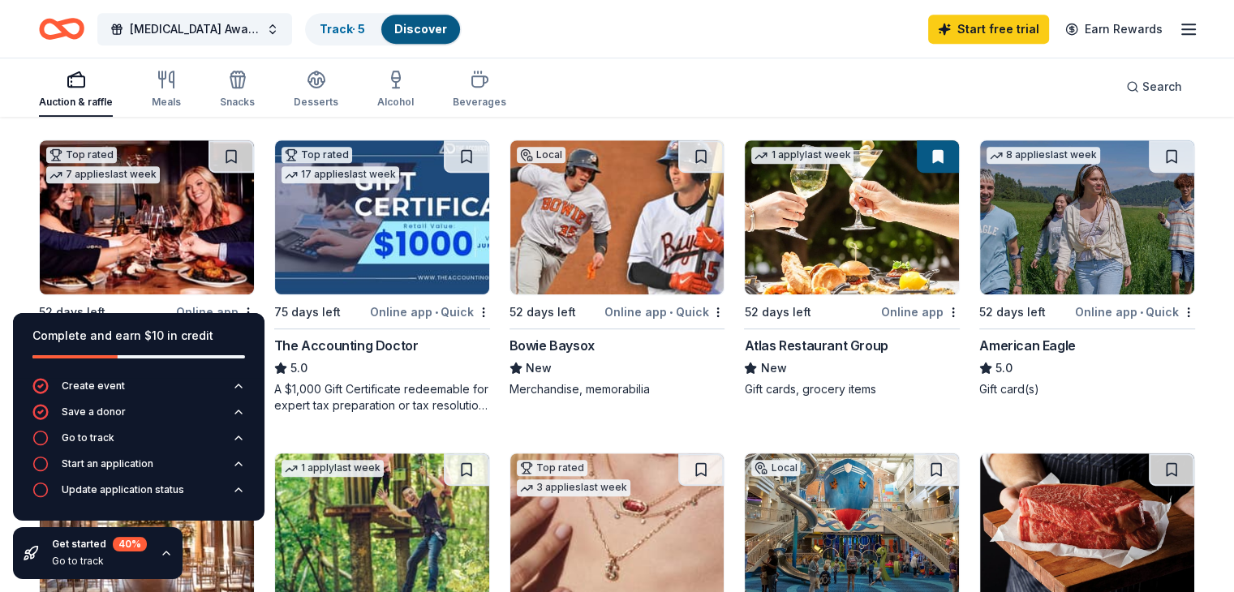
scroll to position [761, 0]
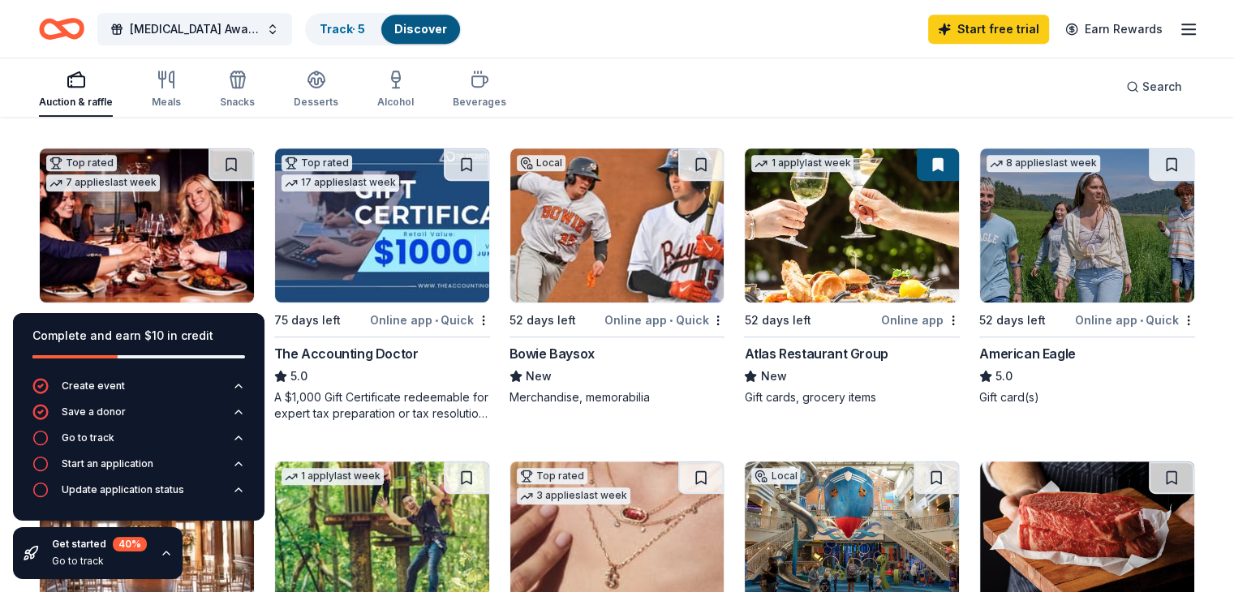
click at [623, 260] on img at bounding box center [618, 226] width 214 height 154
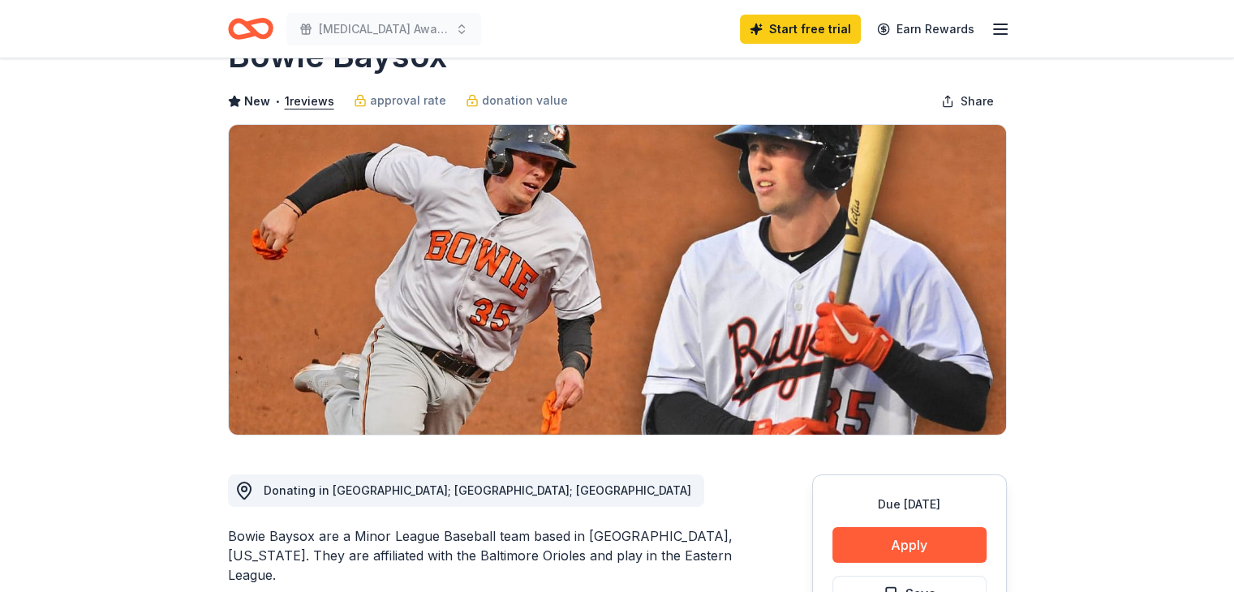
scroll to position [55, 0]
